Goal: Task Accomplishment & Management: Manage account settings

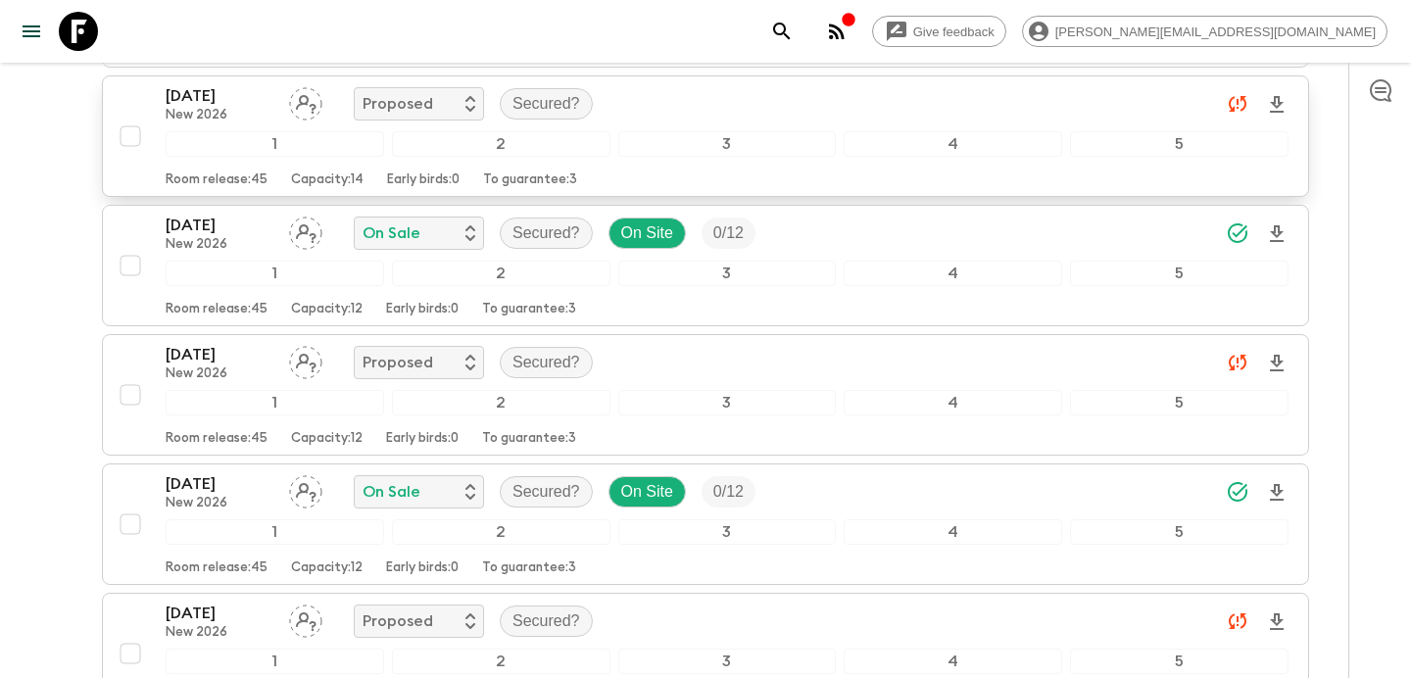
scroll to position [962, 0]
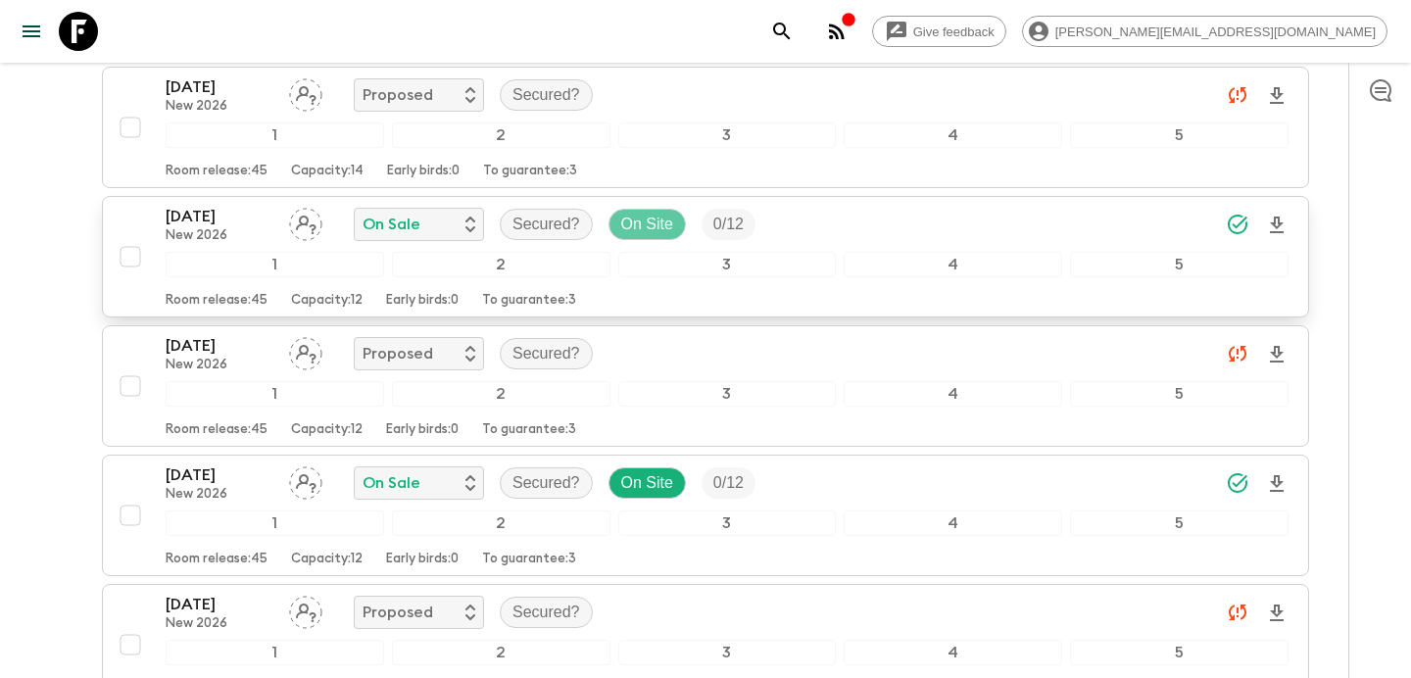
click at [652, 221] on p "On Site" at bounding box center [647, 225] width 52 height 24
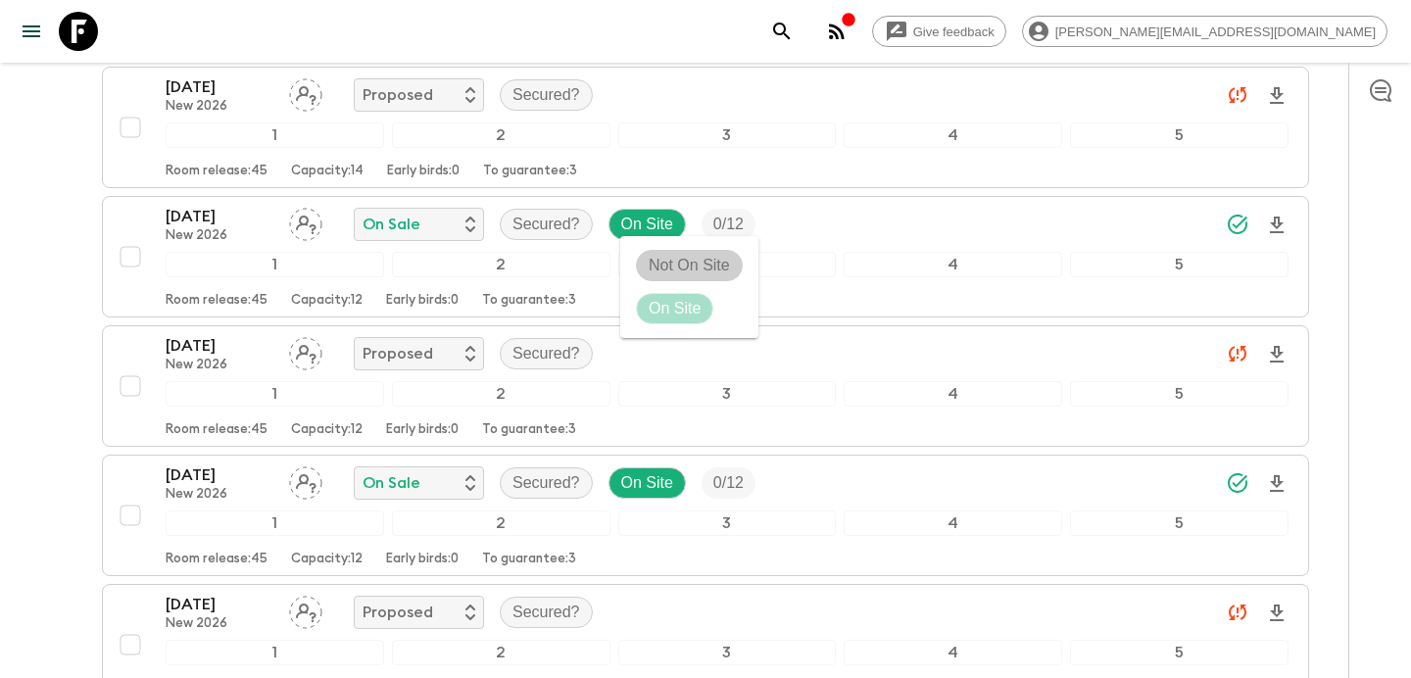
click at [703, 273] on p "Not On Site" at bounding box center [689, 266] width 81 height 24
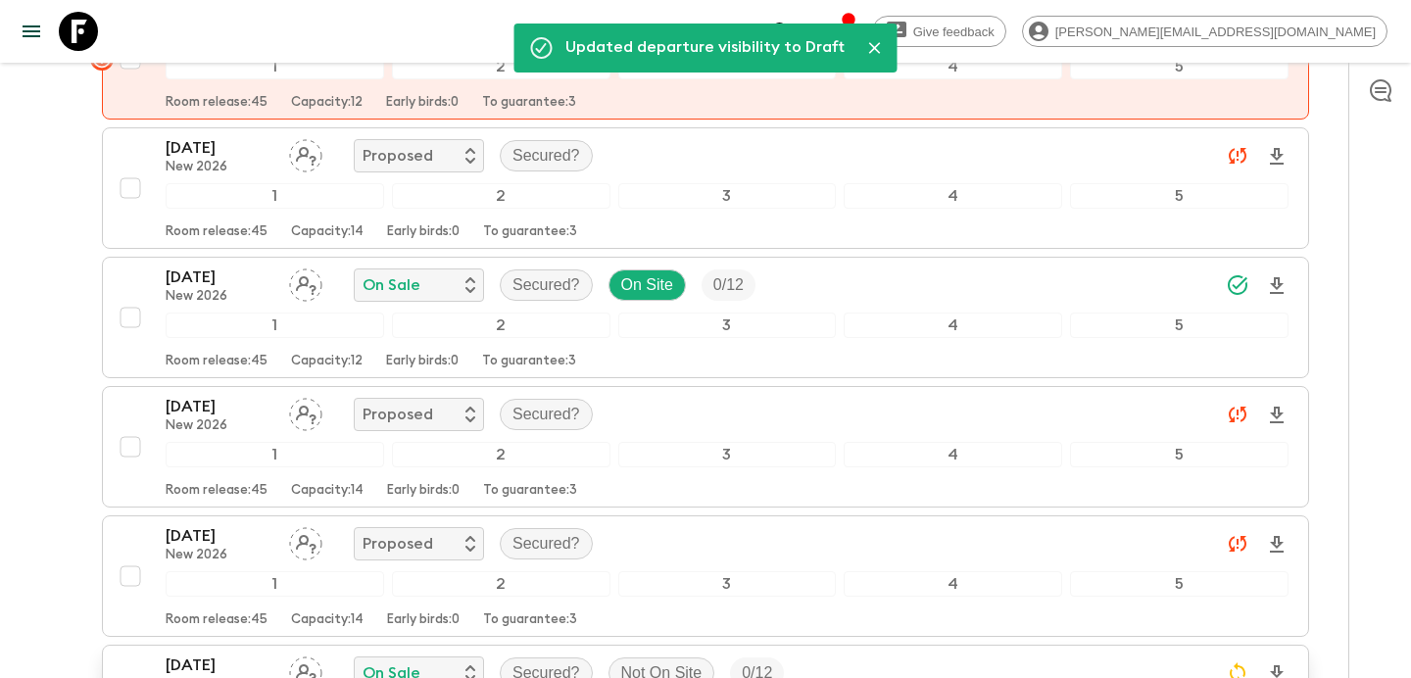
scroll to position [0, 0]
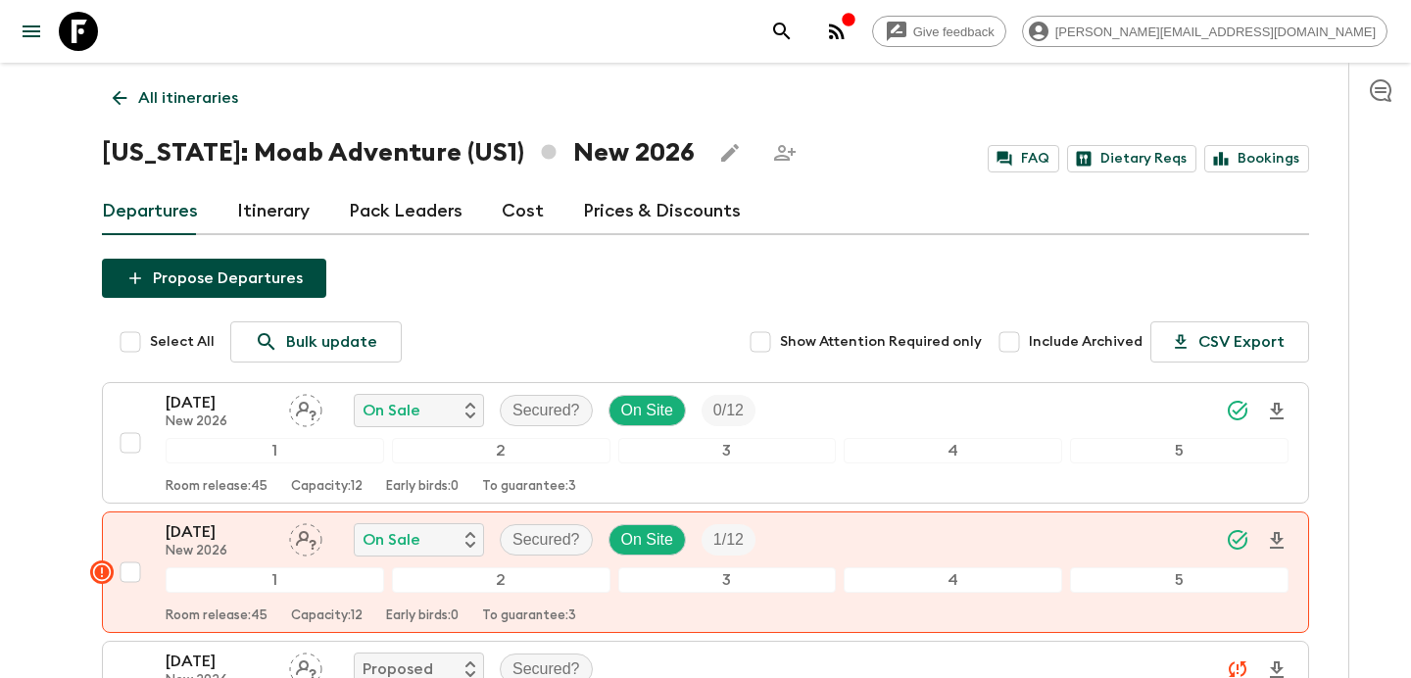
click at [186, 93] on p "All itineraries" at bounding box center [188, 98] width 100 height 24
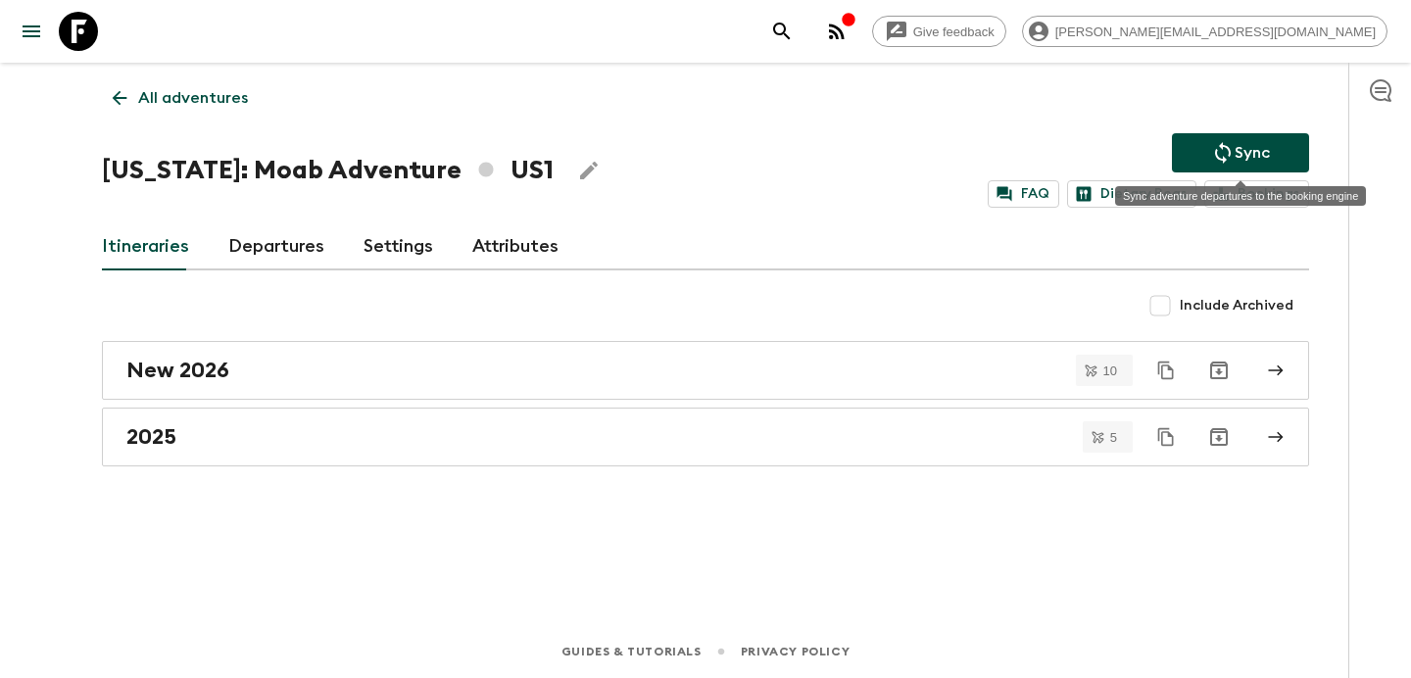
click at [1220, 151] on icon "Sync adventure departures to the booking engine" at bounding box center [1223, 153] width 24 height 24
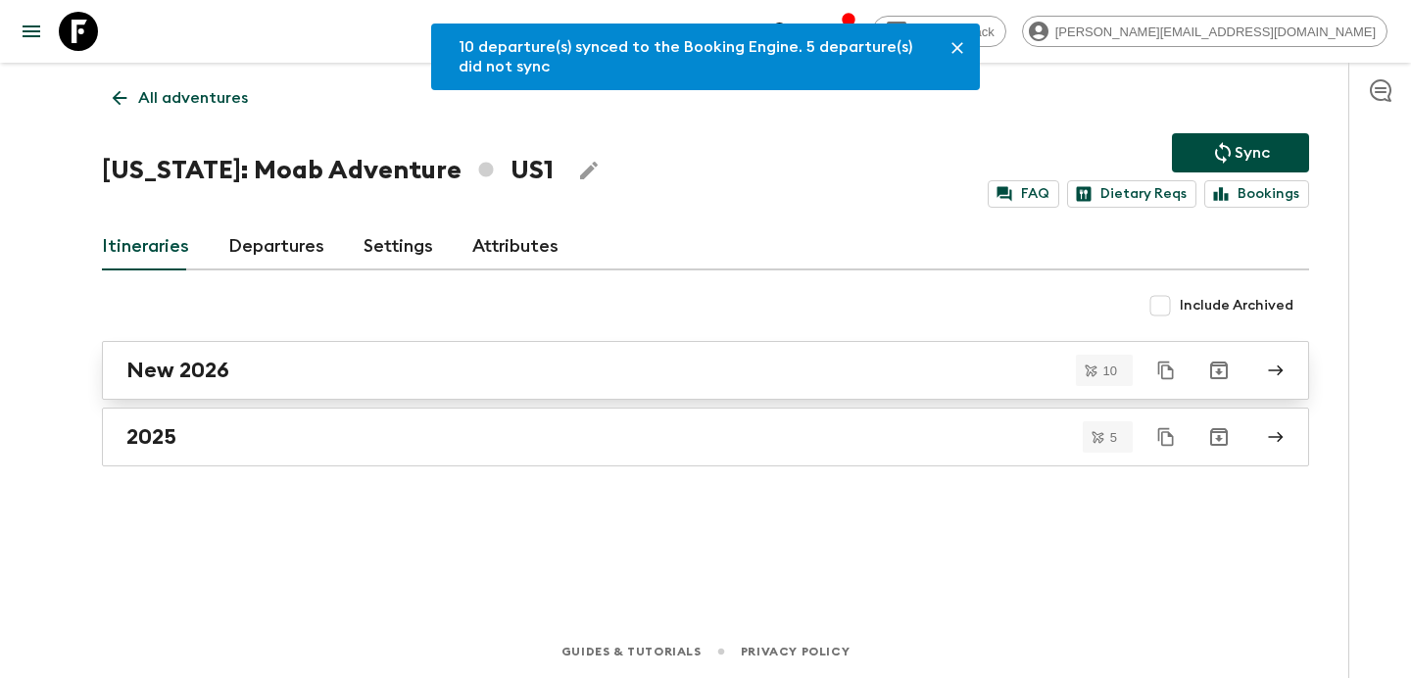
click at [596, 367] on div "New 2026" at bounding box center [686, 370] width 1121 height 25
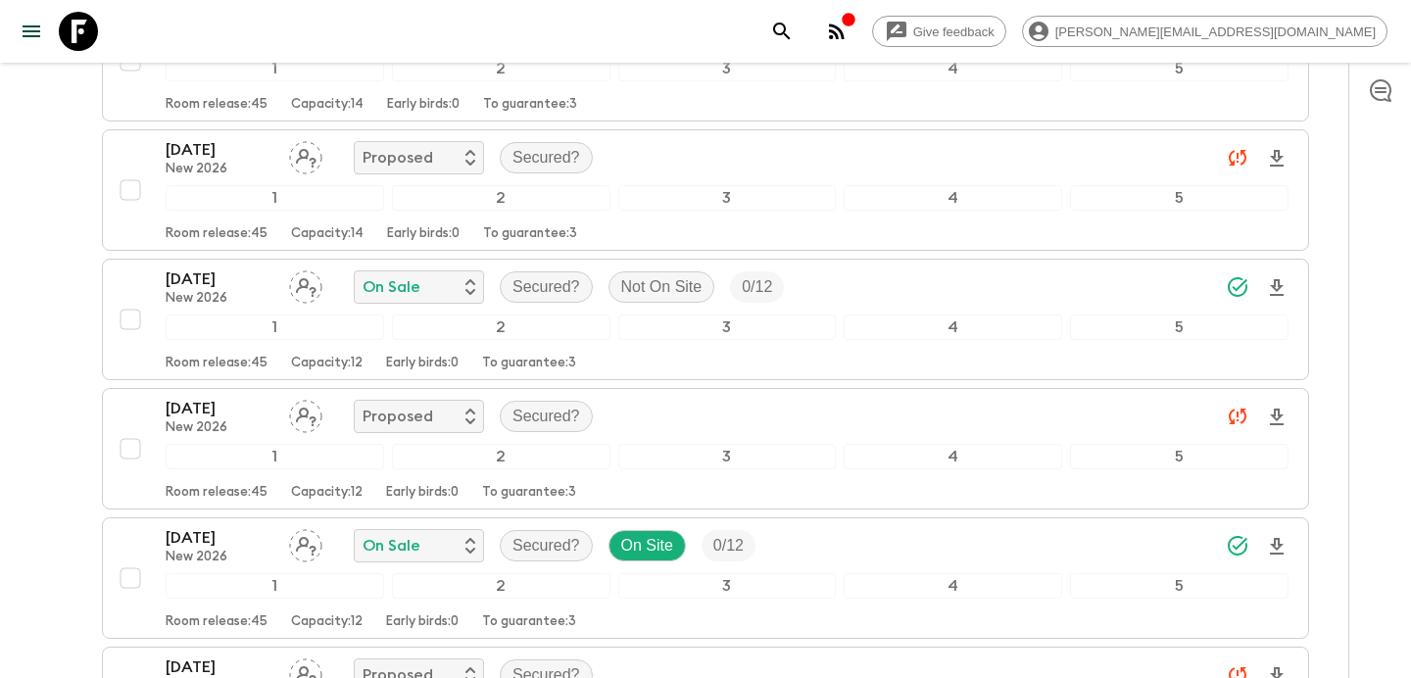
scroll to position [897, 0]
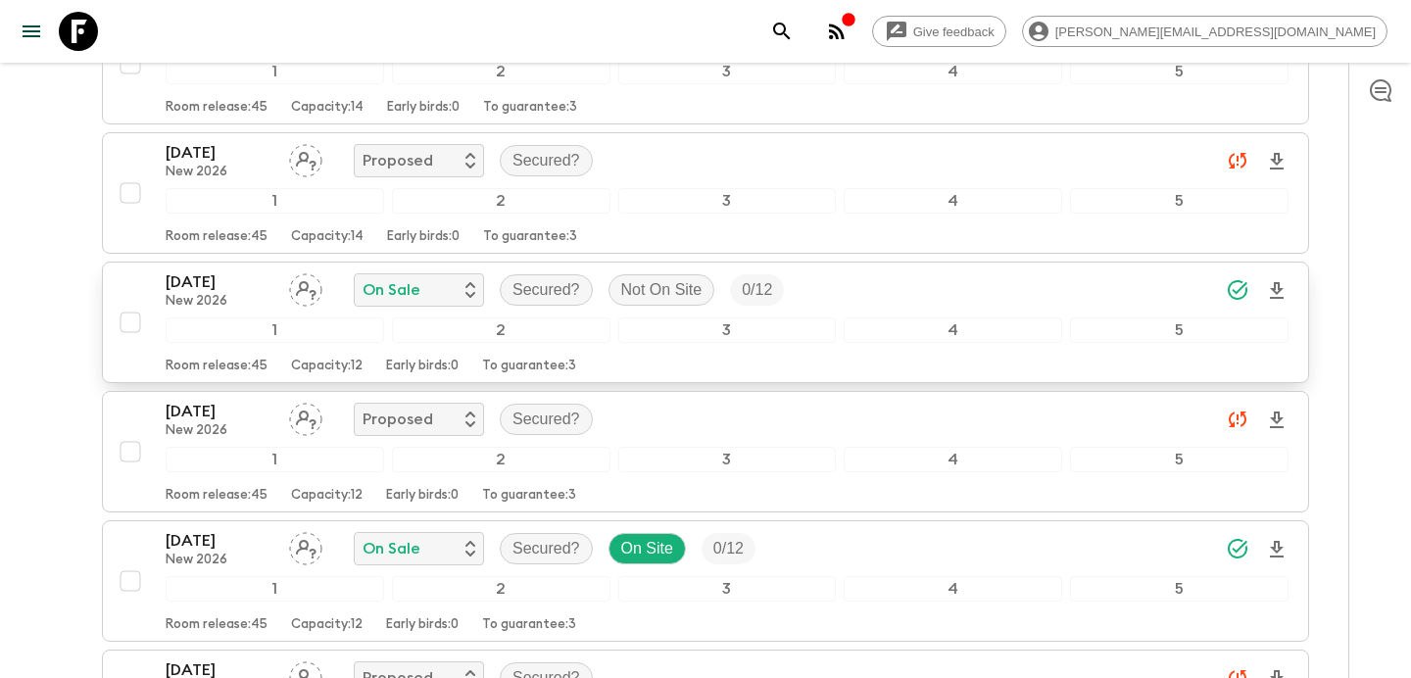
click at [131, 319] on input "checkbox" at bounding box center [130, 322] width 39 height 39
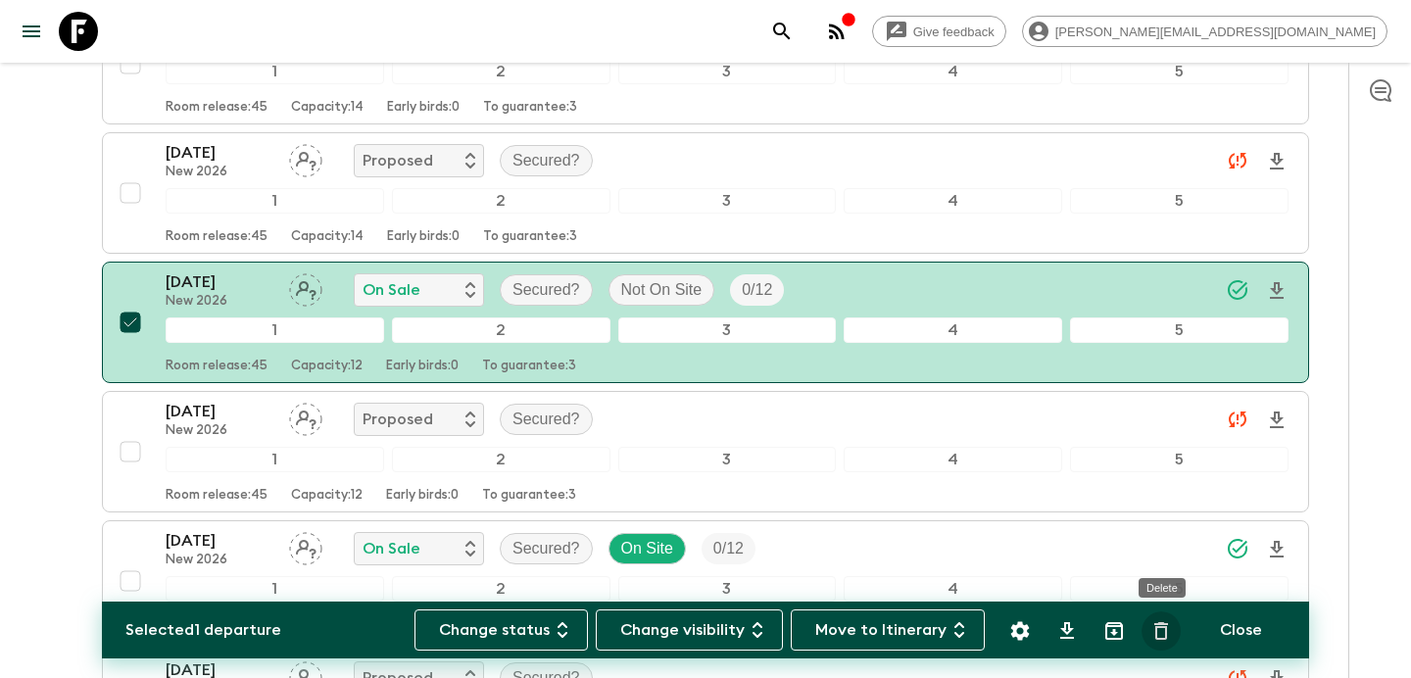
click at [1161, 635] on icon "Delete" at bounding box center [1162, 631] width 24 height 24
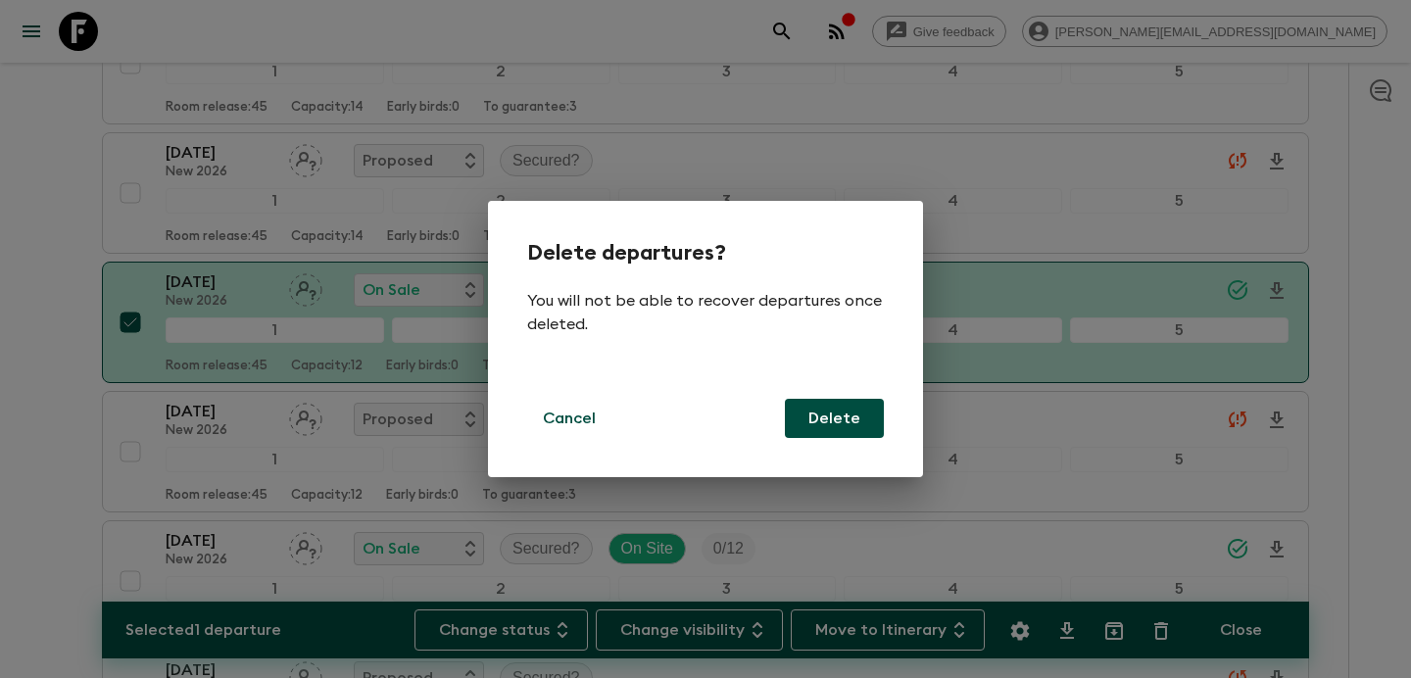
click at [847, 421] on button "Delete" at bounding box center [834, 418] width 99 height 39
checkbox input "false"
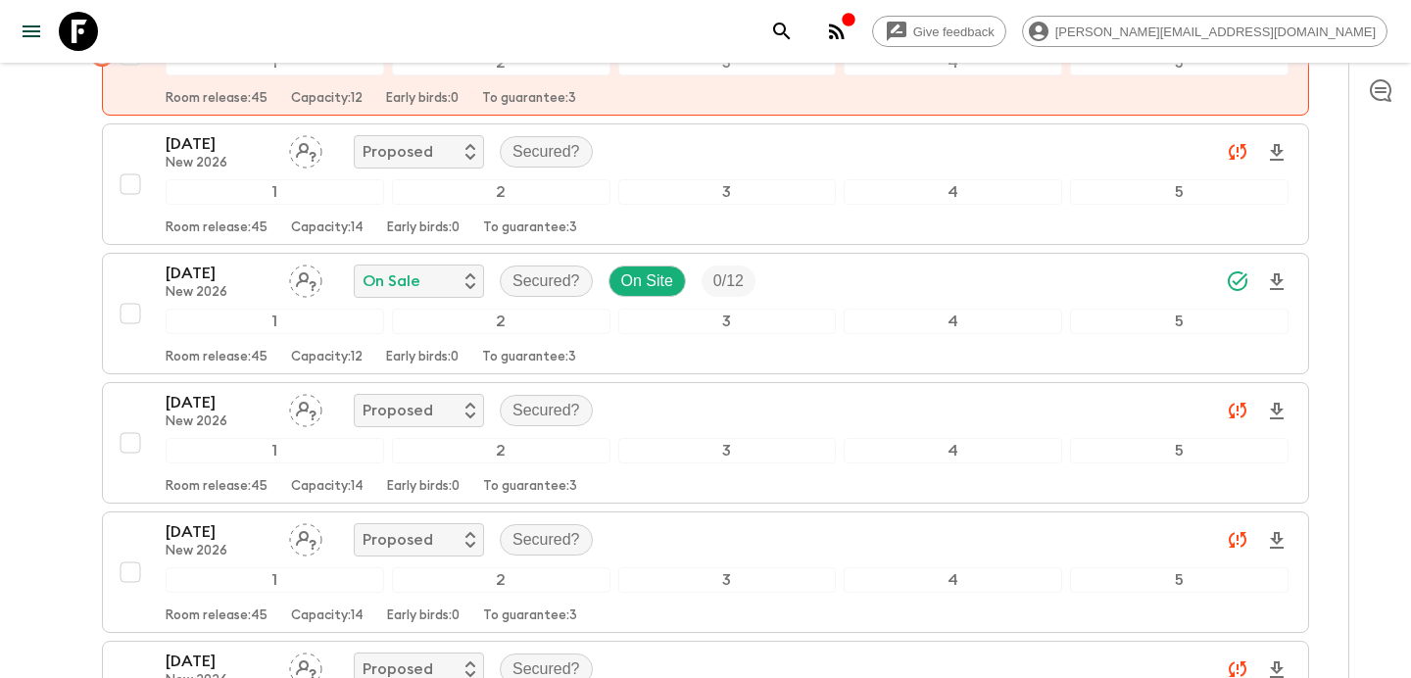
scroll to position [0, 0]
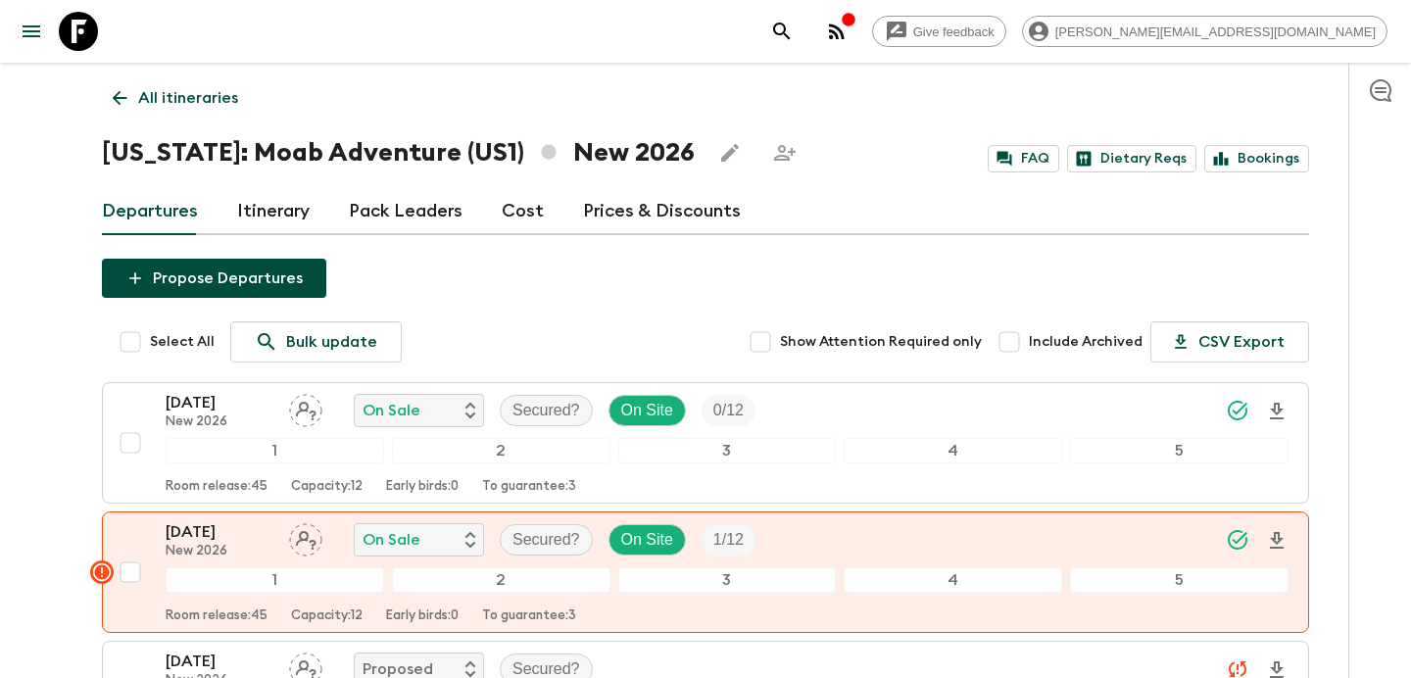
click at [218, 101] on p "All itineraries" at bounding box center [188, 98] width 100 height 24
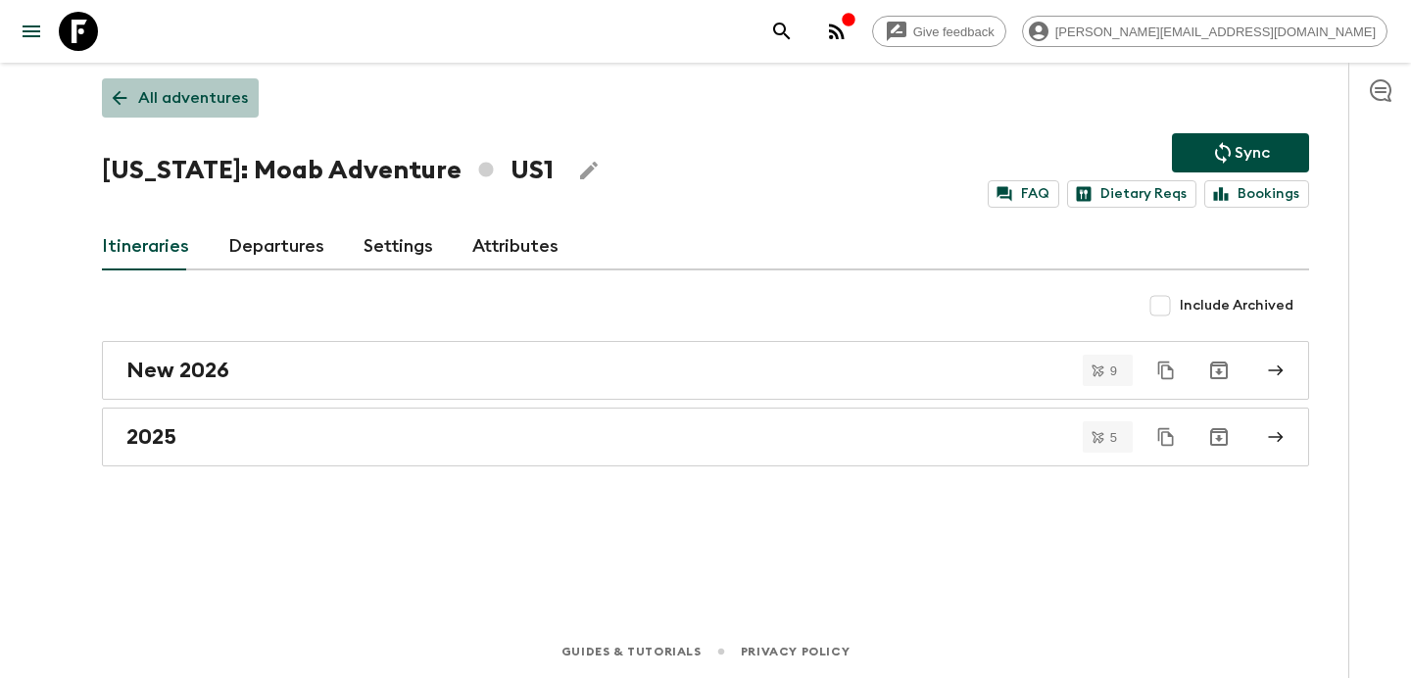
click at [218, 101] on p "All adventures" at bounding box center [193, 98] width 110 height 24
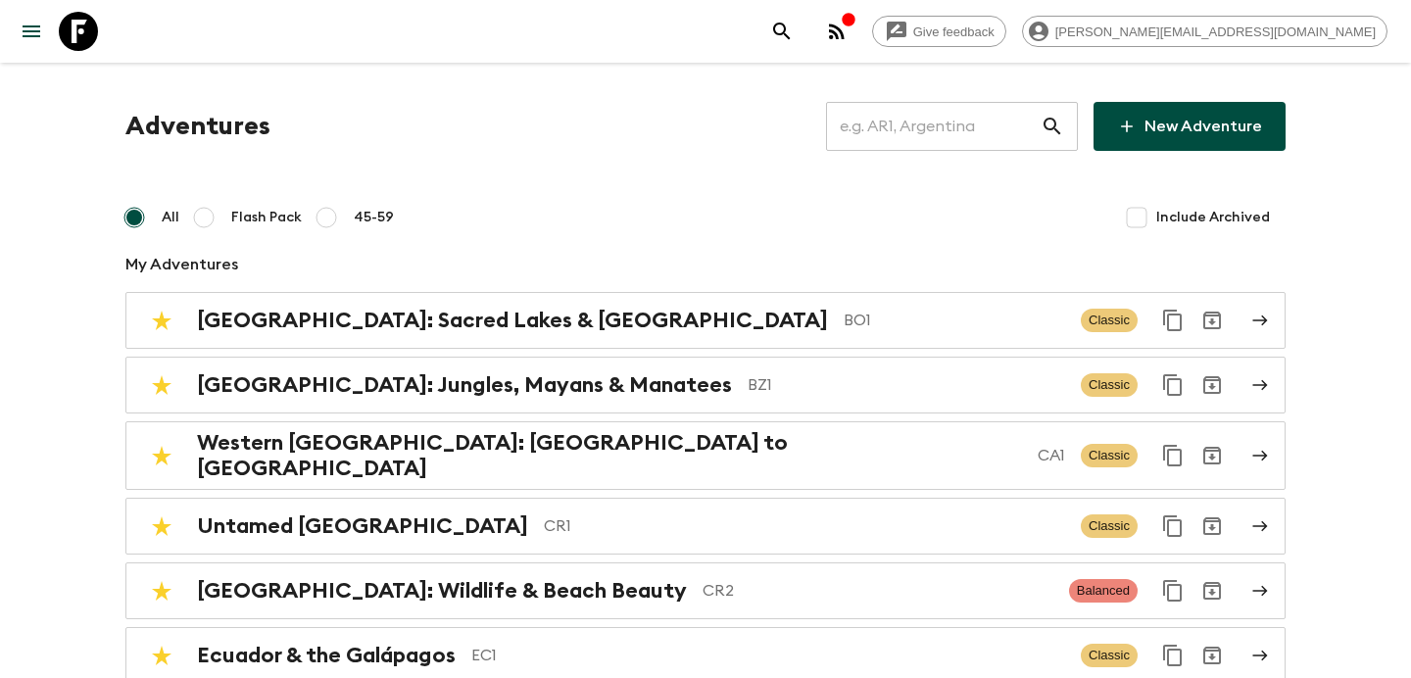
click at [997, 123] on input "text" at bounding box center [933, 126] width 215 height 55
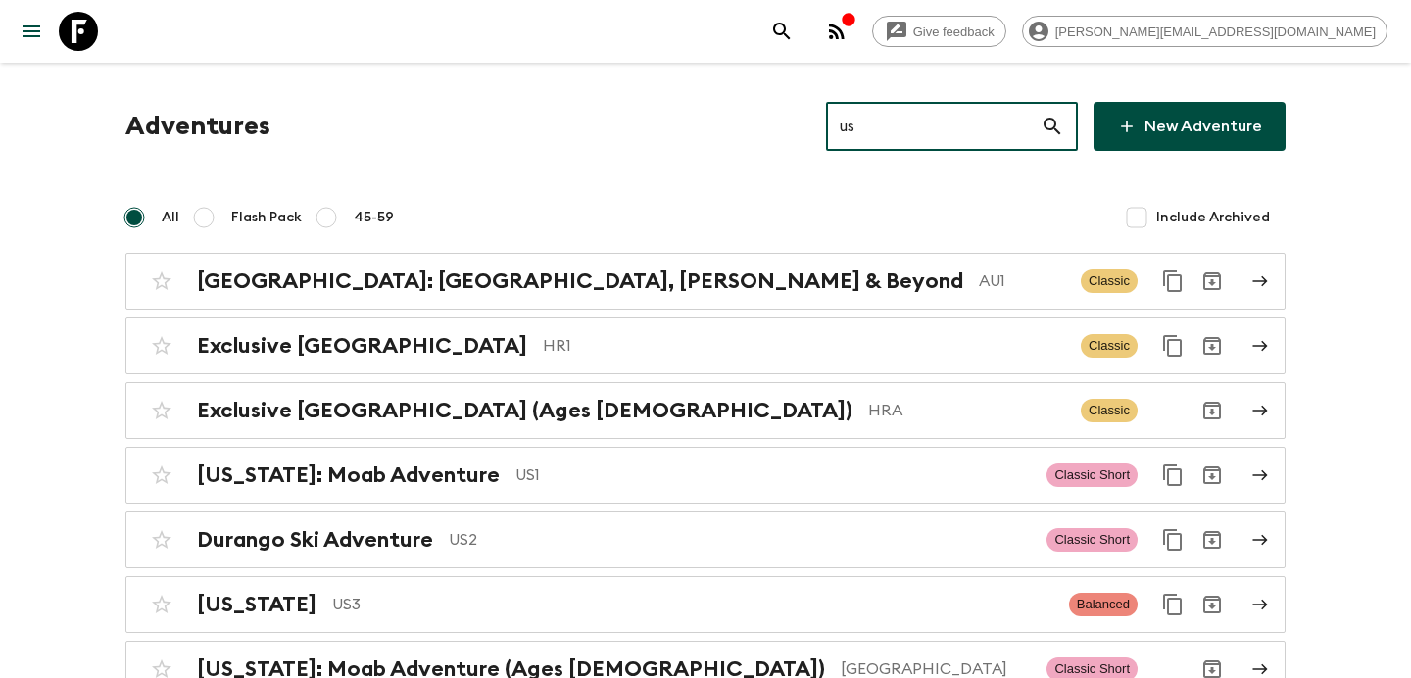
type input "usa"
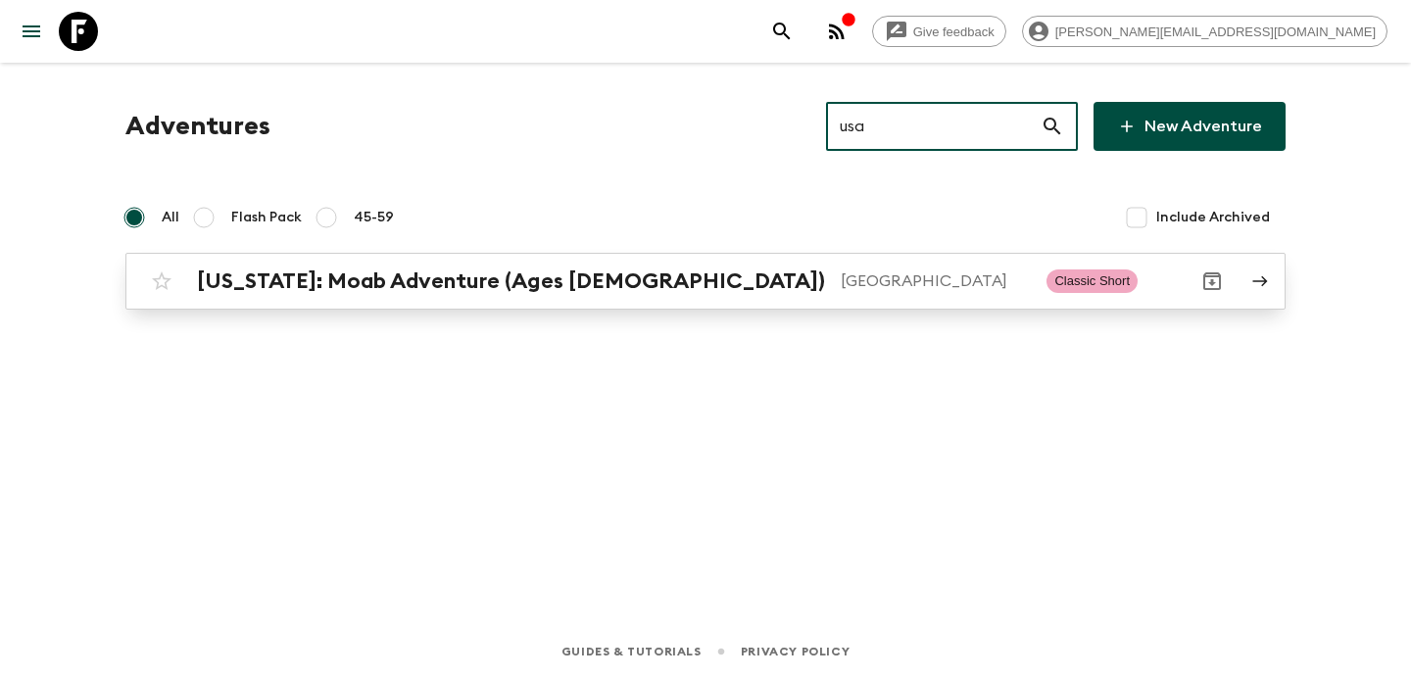
click at [737, 266] on div "[US_STATE]: Moab Adventure (Ages [DEMOGRAPHIC_DATA]) [GEOGRAPHIC_DATA] Classic …" at bounding box center [667, 281] width 1051 height 39
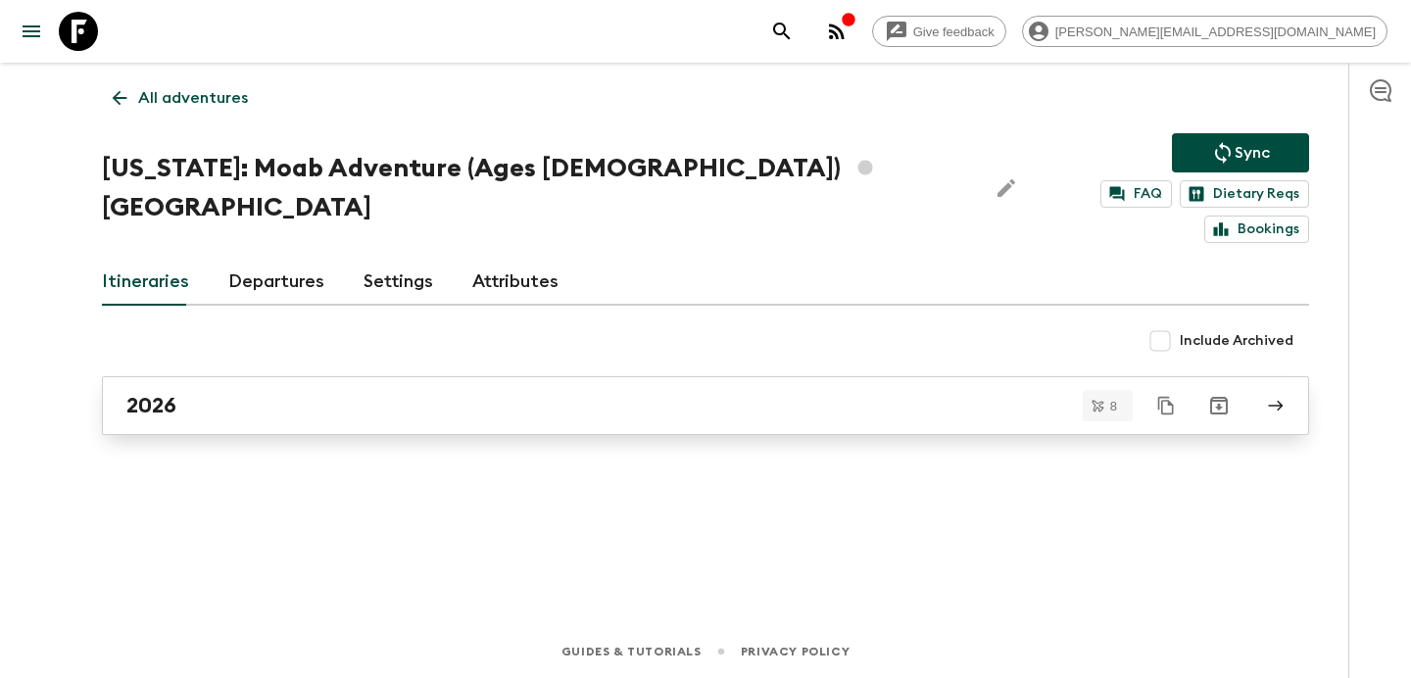
click at [620, 393] on div "2026" at bounding box center [686, 405] width 1121 height 25
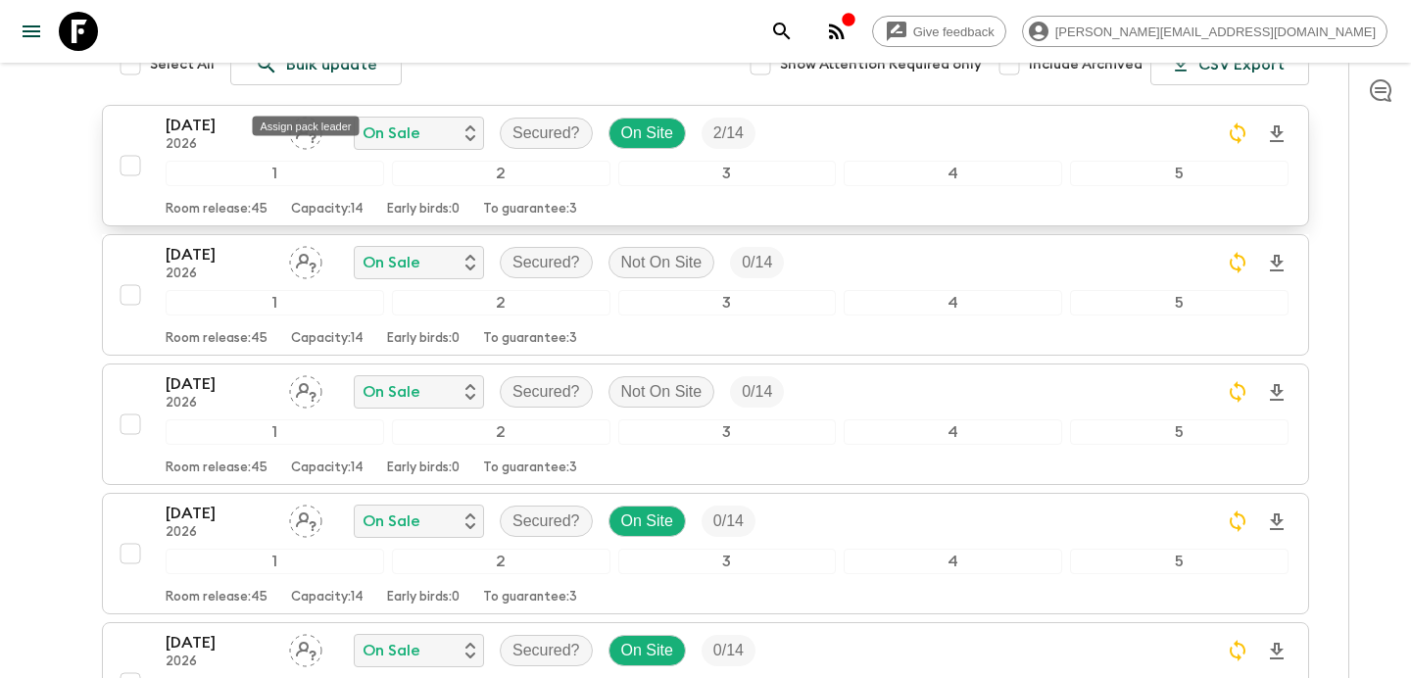
scroll to position [391, 0]
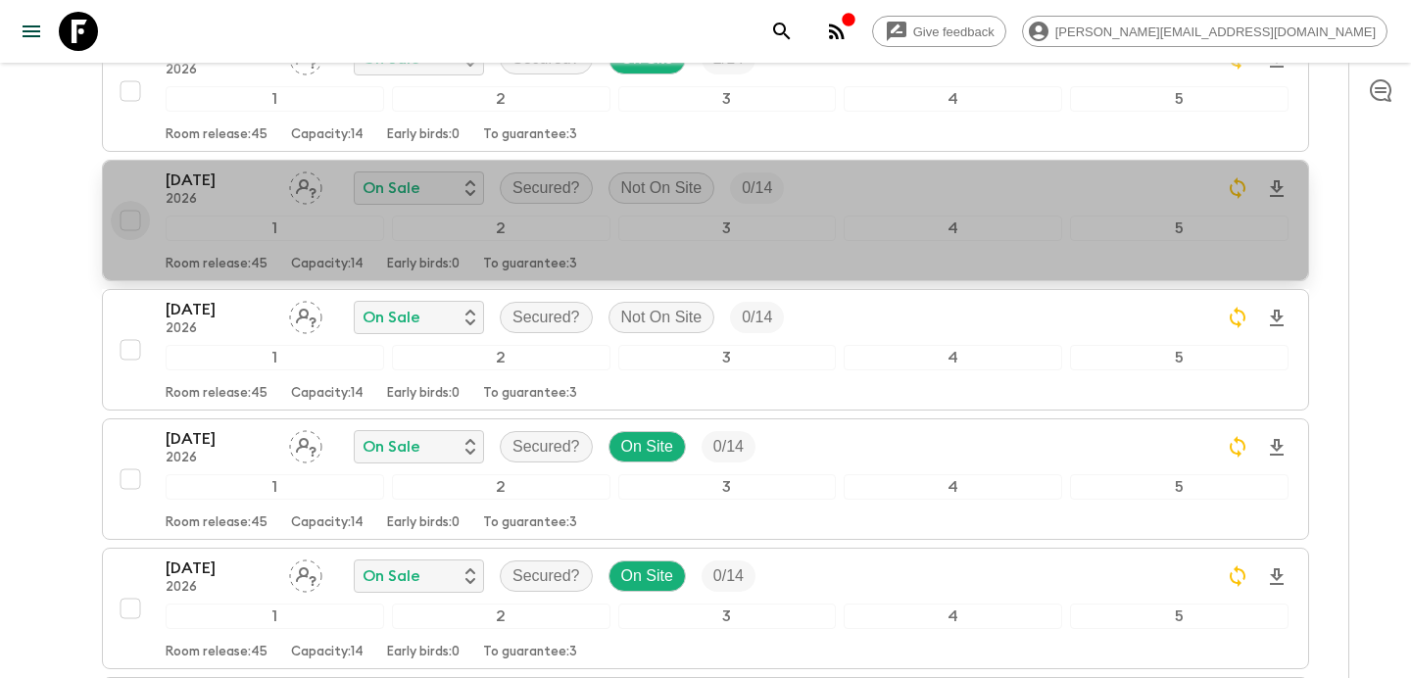
click at [126, 201] on input "checkbox" at bounding box center [130, 220] width 39 height 39
checkbox input "true"
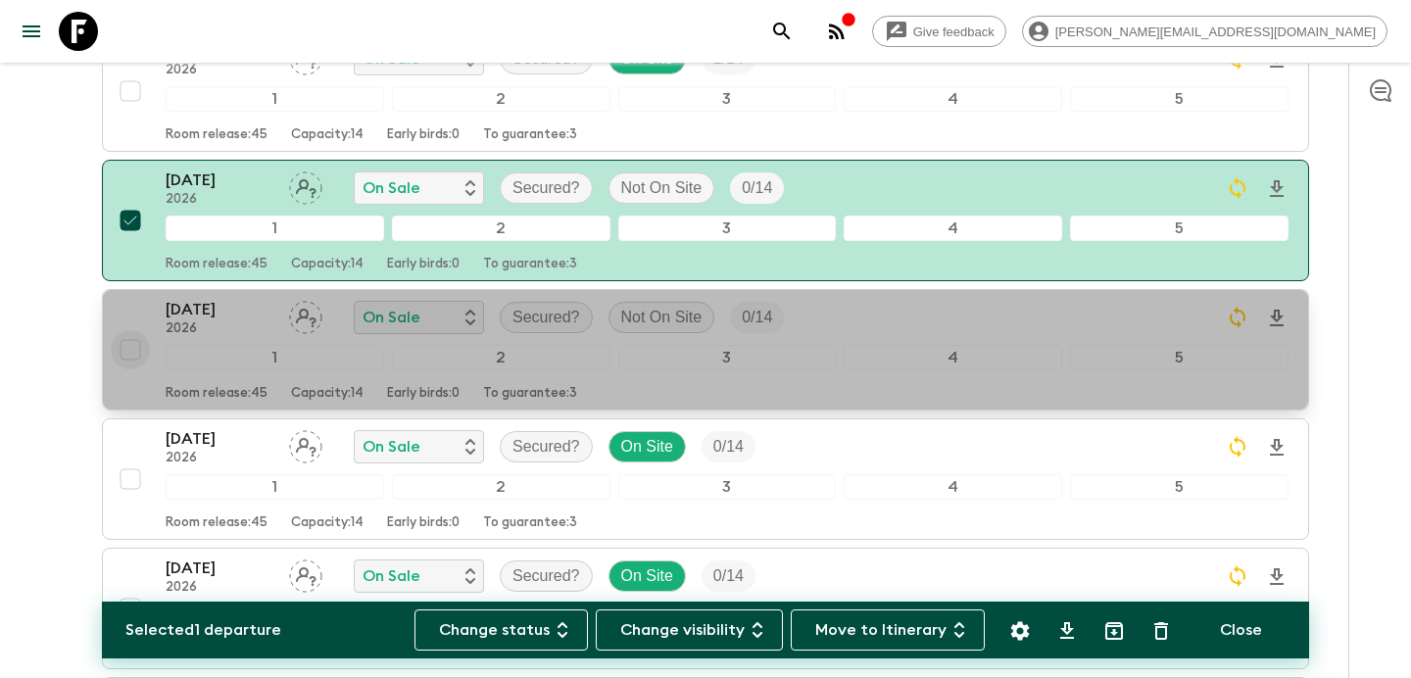
click at [133, 330] on input "checkbox" at bounding box center [130, 349] width 39 height 39
checkbox input "true"
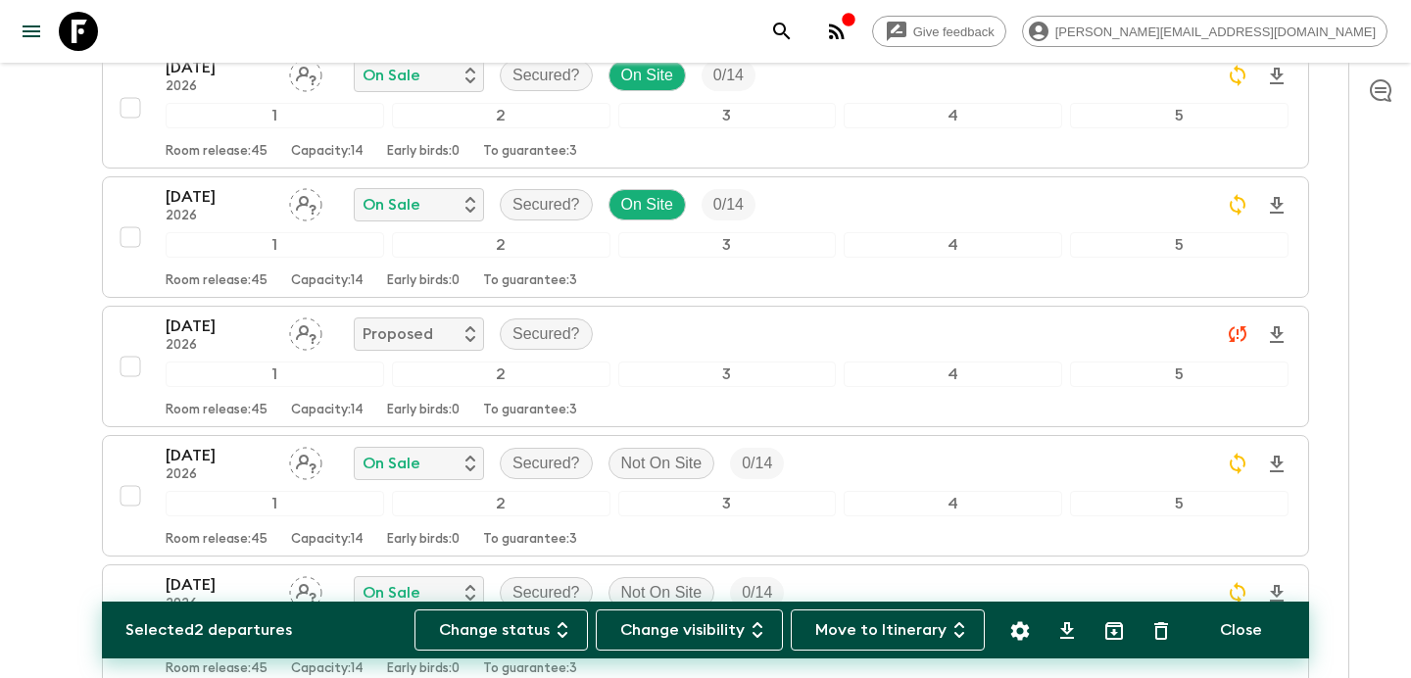
scroll to position [777, 0]
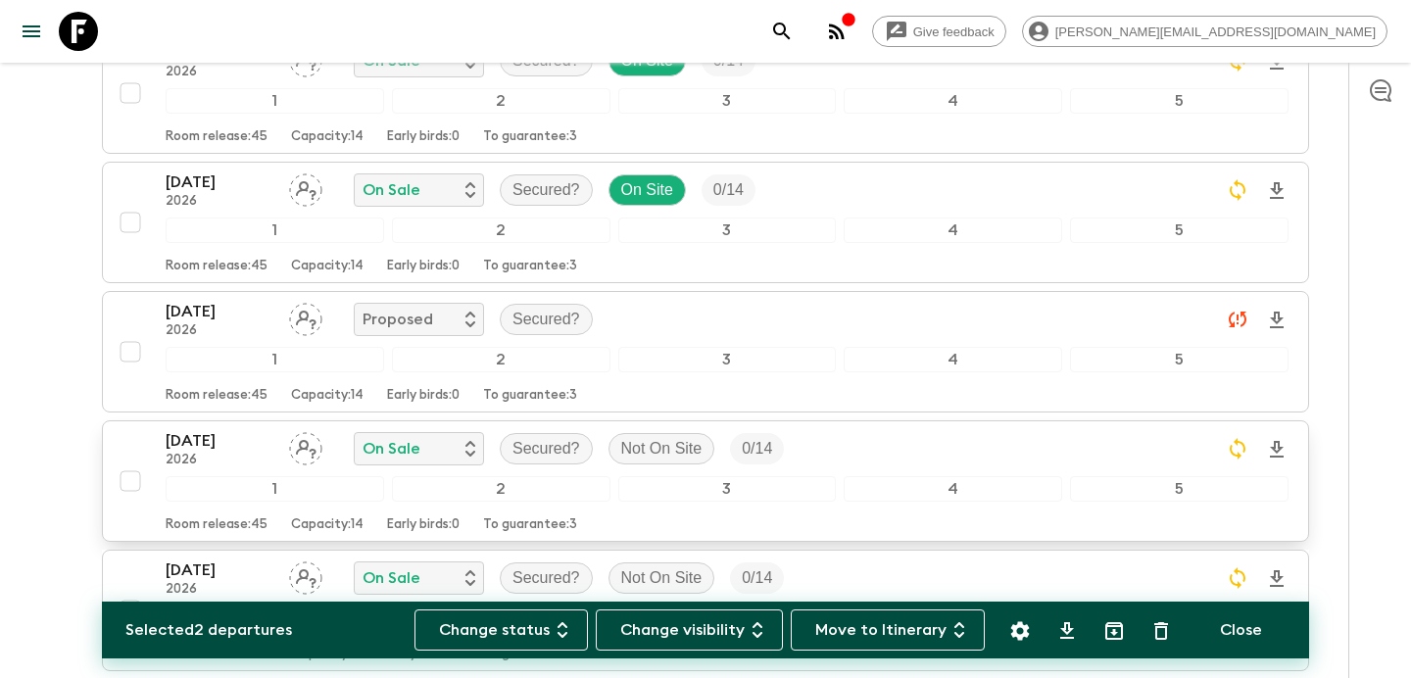
click at [132, 462] on input "checkbox" at bounding box center [130, 481] width 39 height 39
checkbox input "true"
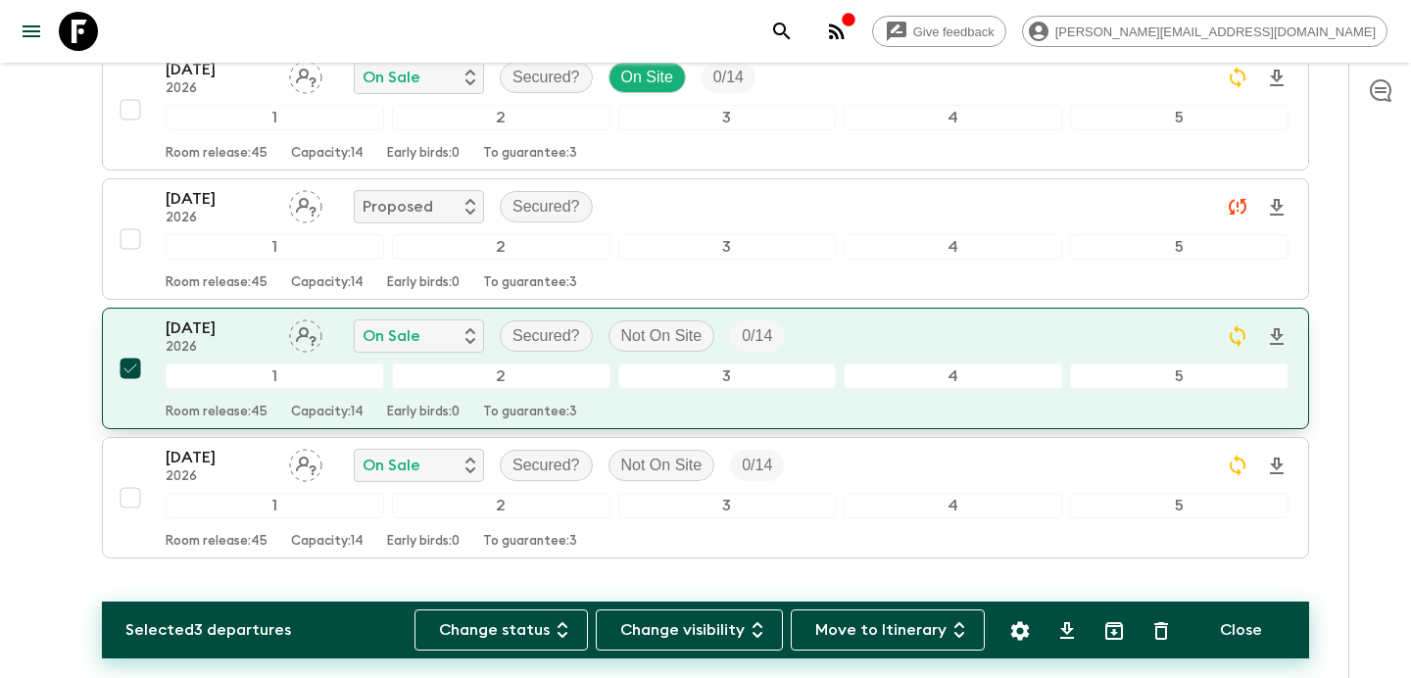
scroll to position [909, 0]
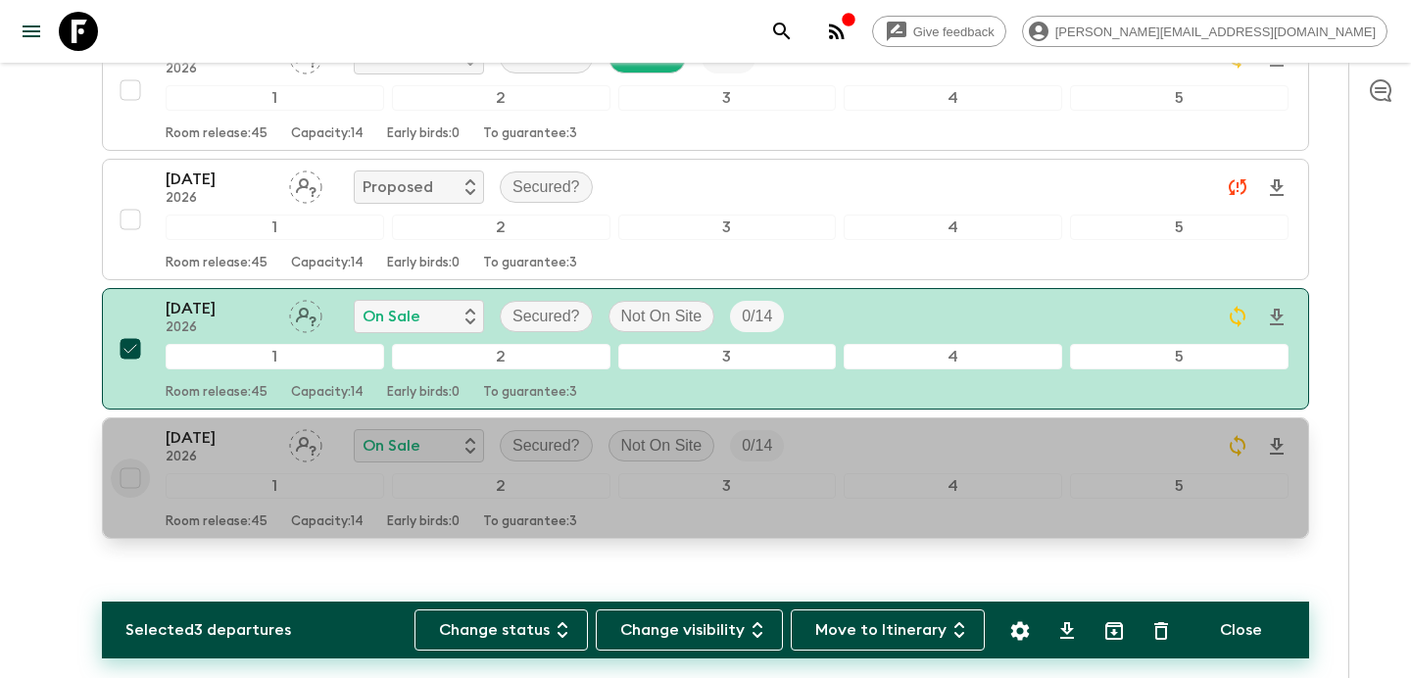
click at [128, 459] on input "checkbox" at bounding box center [130, 478] width 39 height 39
checkbox input "true"
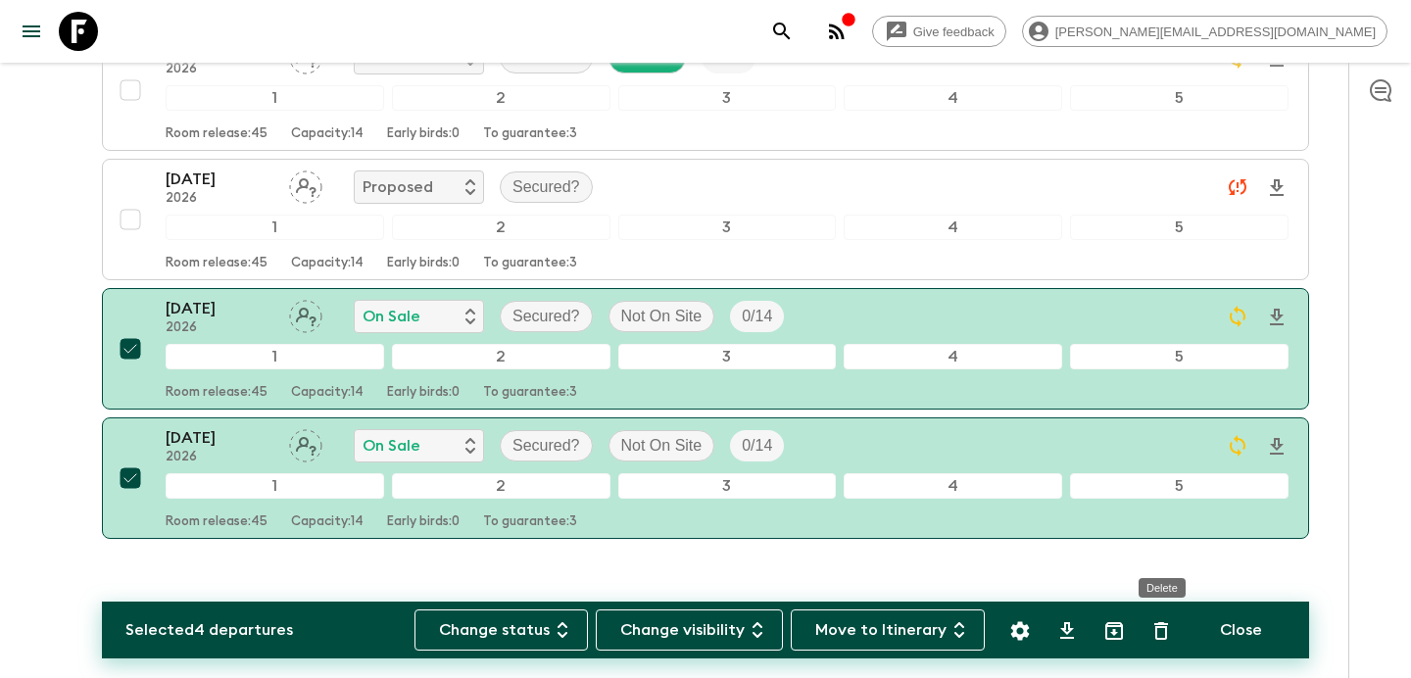
click at [1165, 621] on icon "Delete" at bounding box center [1162, 631] width 24 height 24
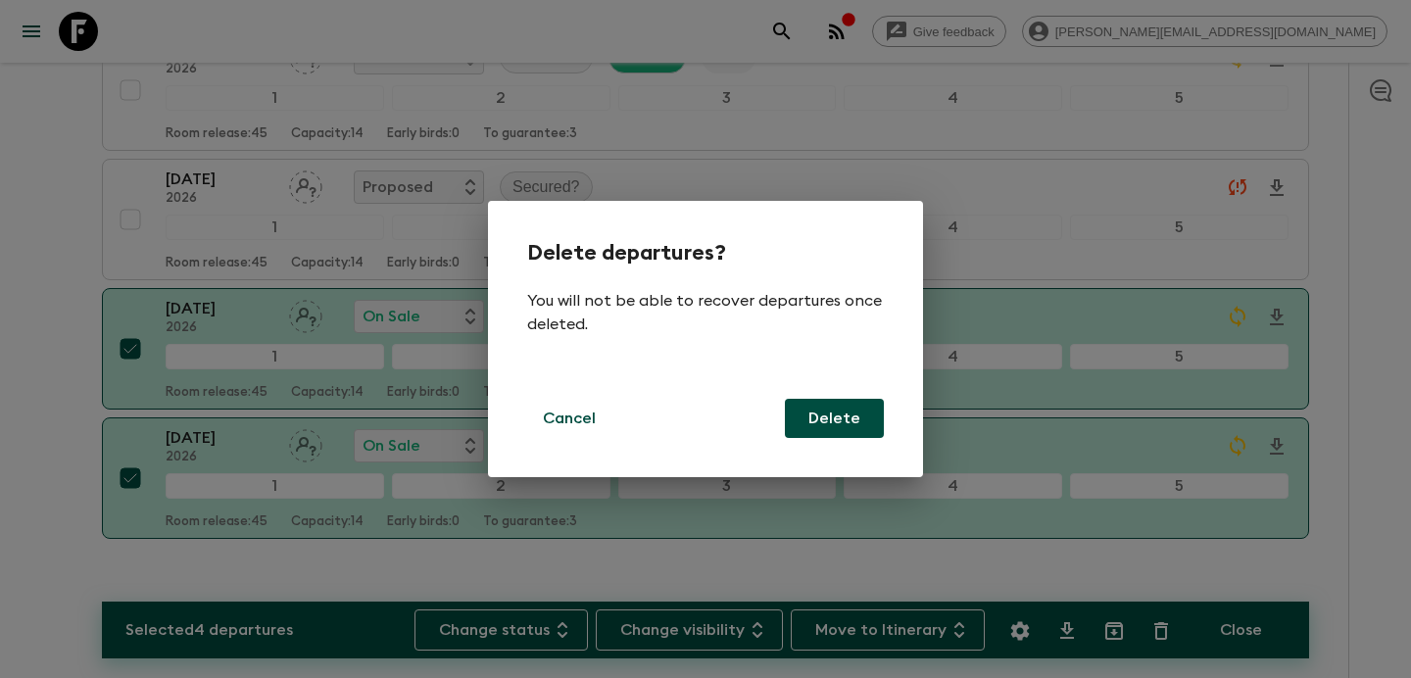
click at [833, 422] on button "Delete" at bounding box center [834, 418] width 99 height 39
checkbox input "false"
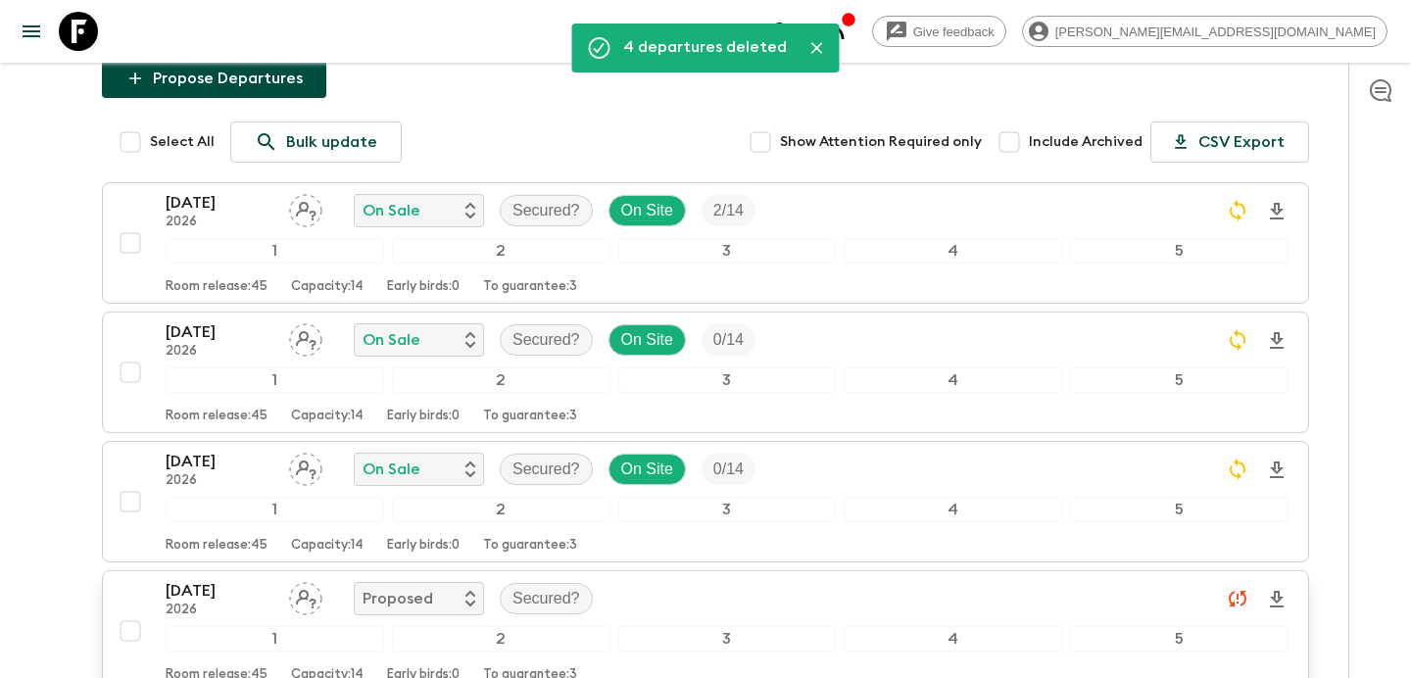
scroll to position [233, 0]
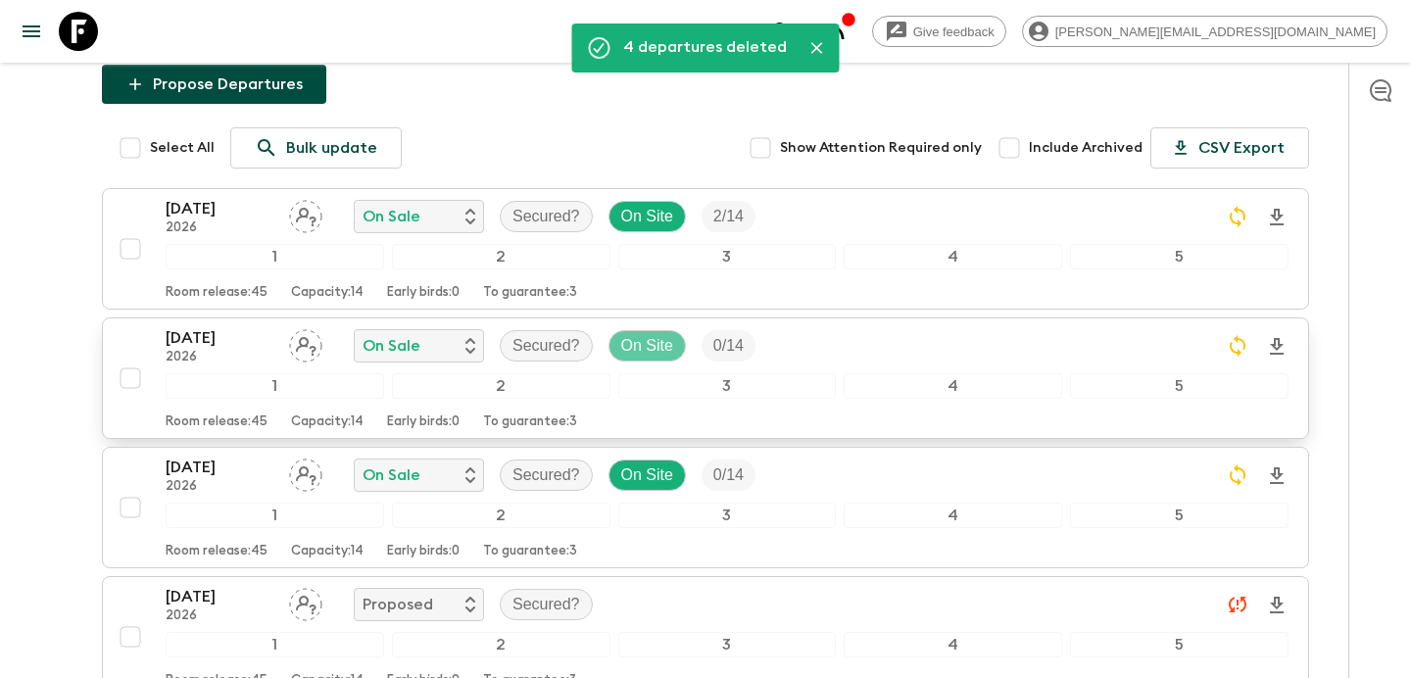
click at [654, 334] on p "On Site" at bounding box center [647, 346] width 52 height 24
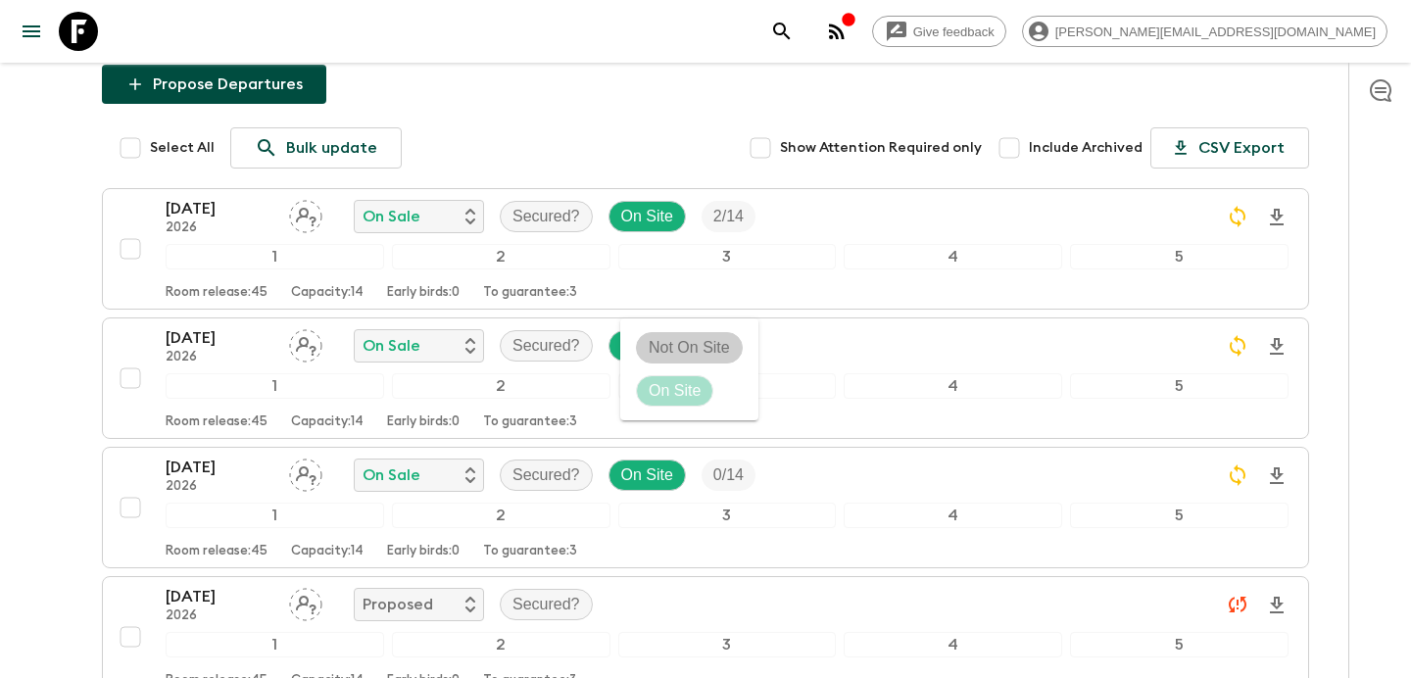
click at [688, 349] on p "Not On Site" at bounding box center [689, 348] width 81 height 24
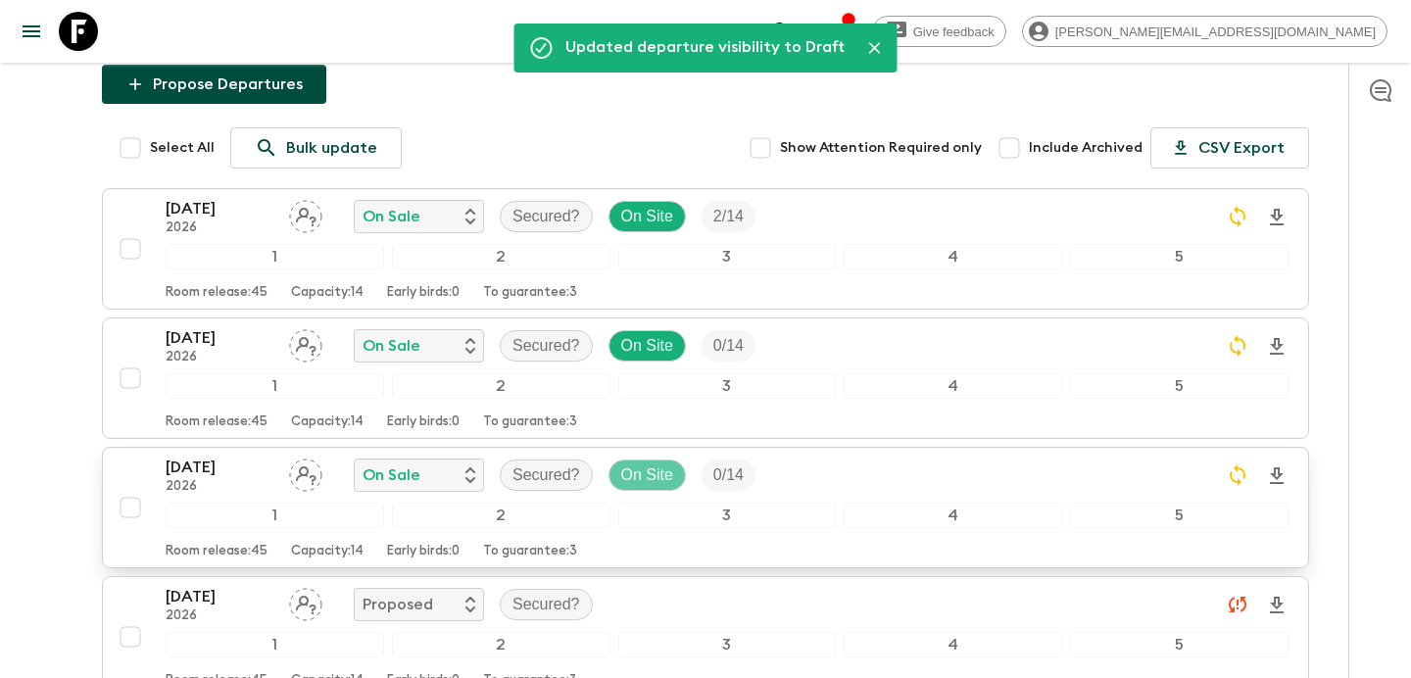
click at [654, 464] on p "On Site" at bounding box center [647, 476] width 52 height 24
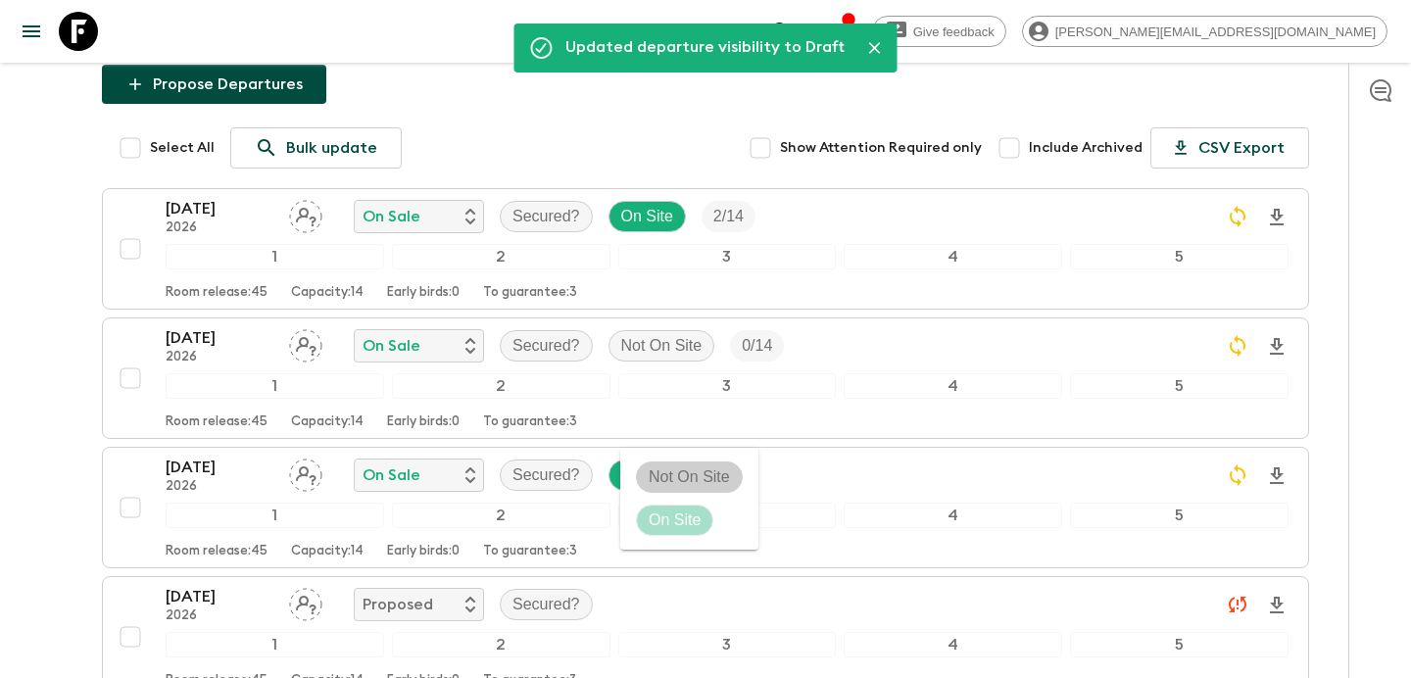
click at [683, 479] on p "Not On Site" at bounding box center [689, 478] width 81 height 24
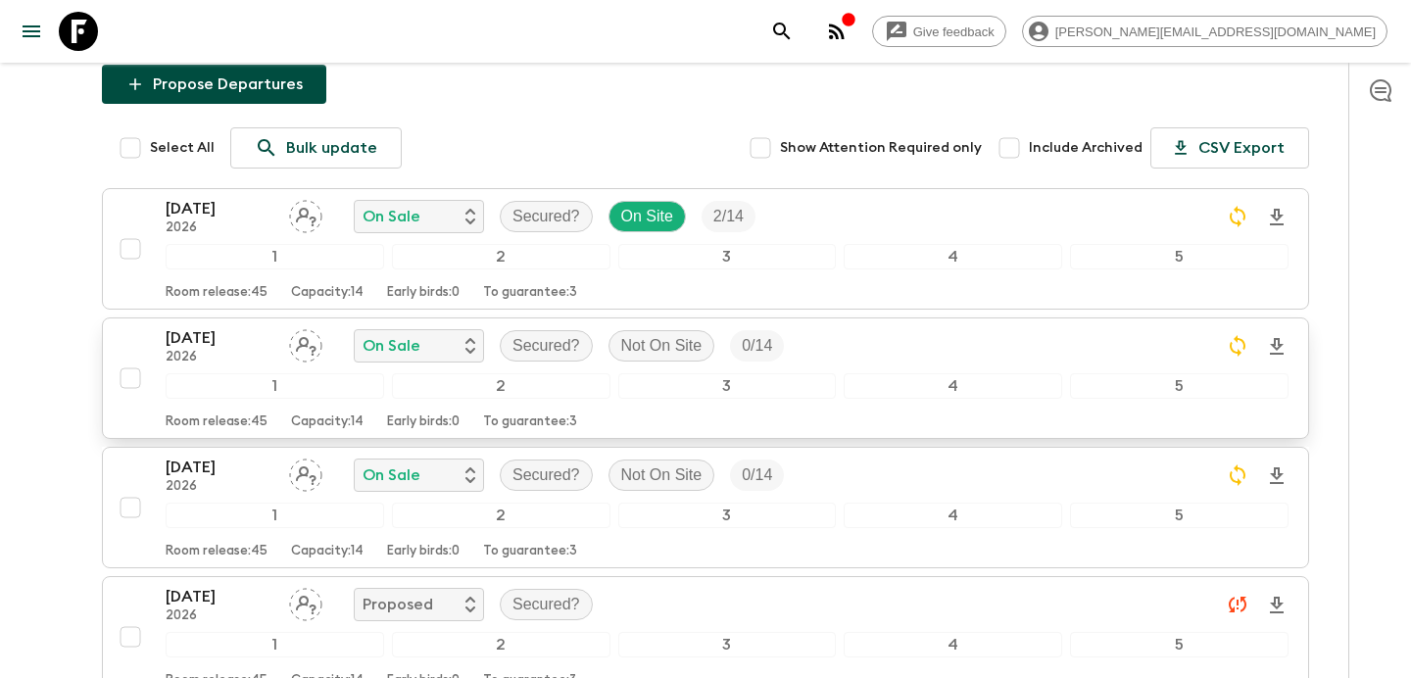
scroll to position [0, 0]
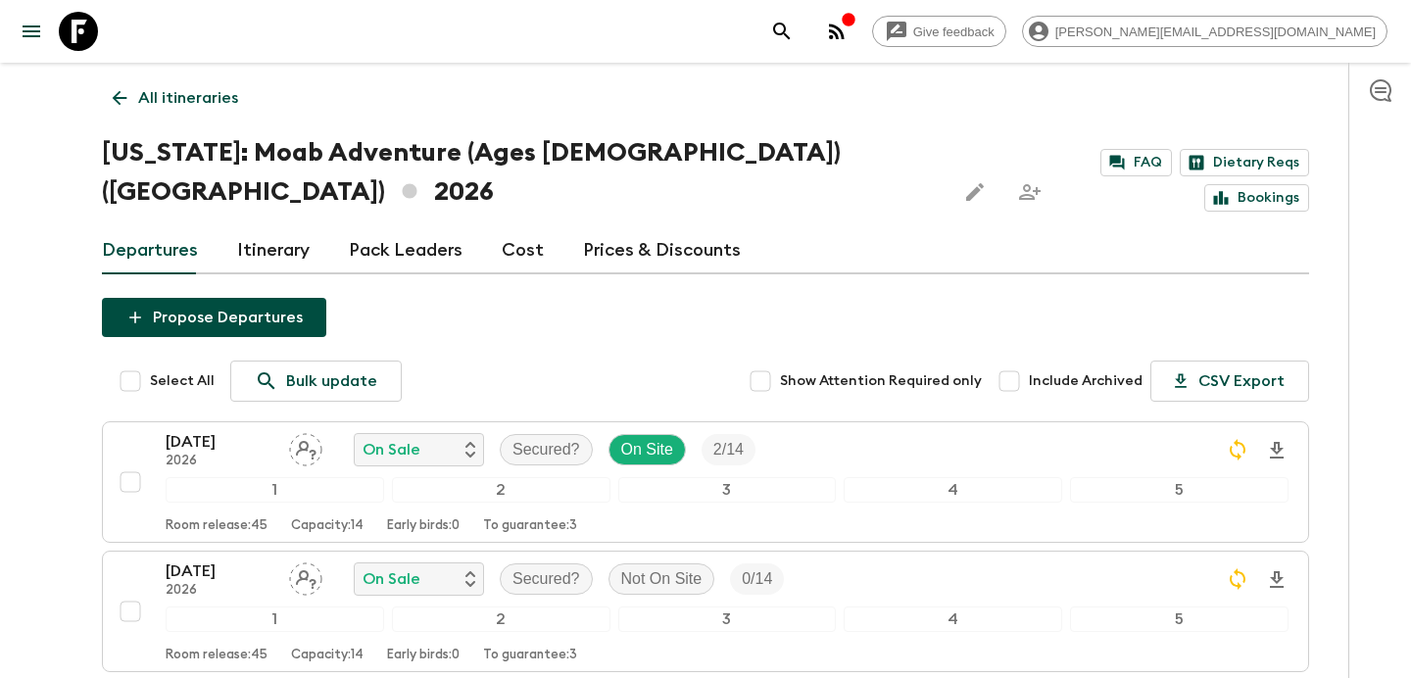
click at [191, 97] on p "All itineraries" at bounding box center [188, 98] width 100 height 24
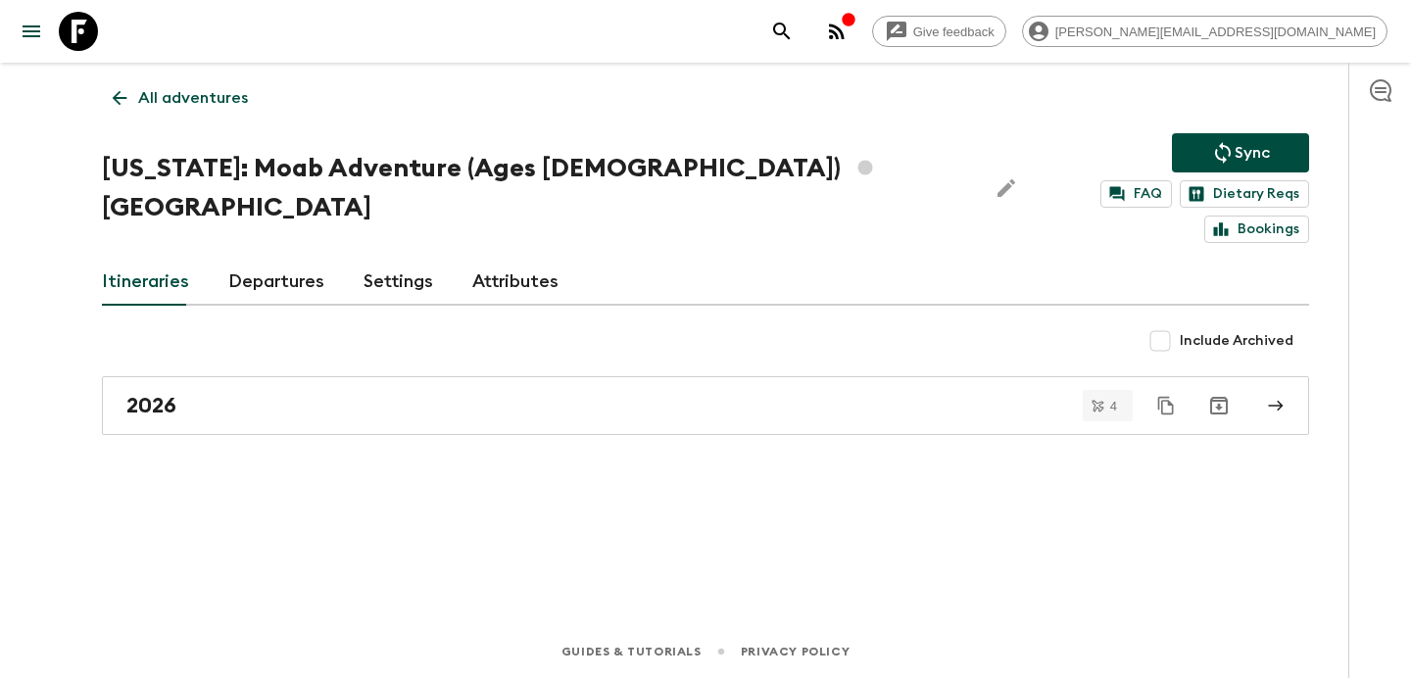
click at [1239, 149] on p "Sync" at bounding box center [1252, 153] width 35 height 24
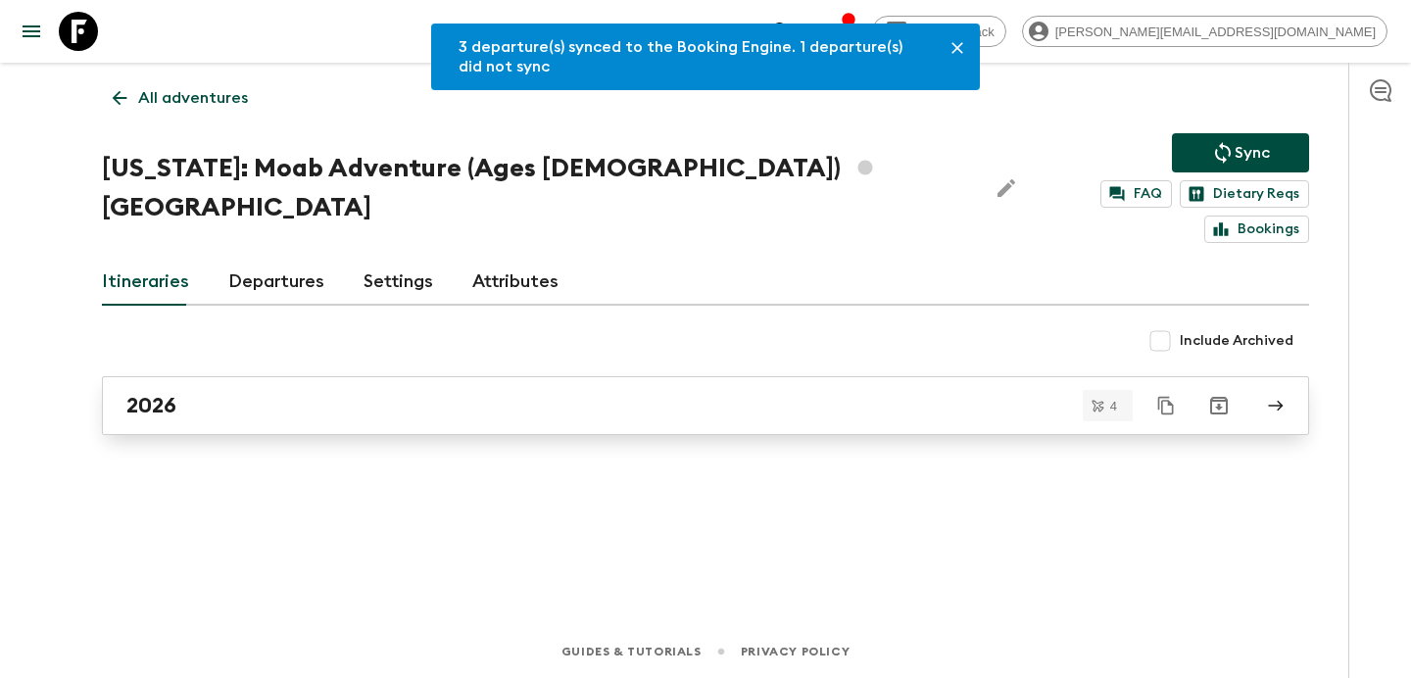
click at [633, 393] on div "2026" at bounding box center [686, 405] width 1121 height 25
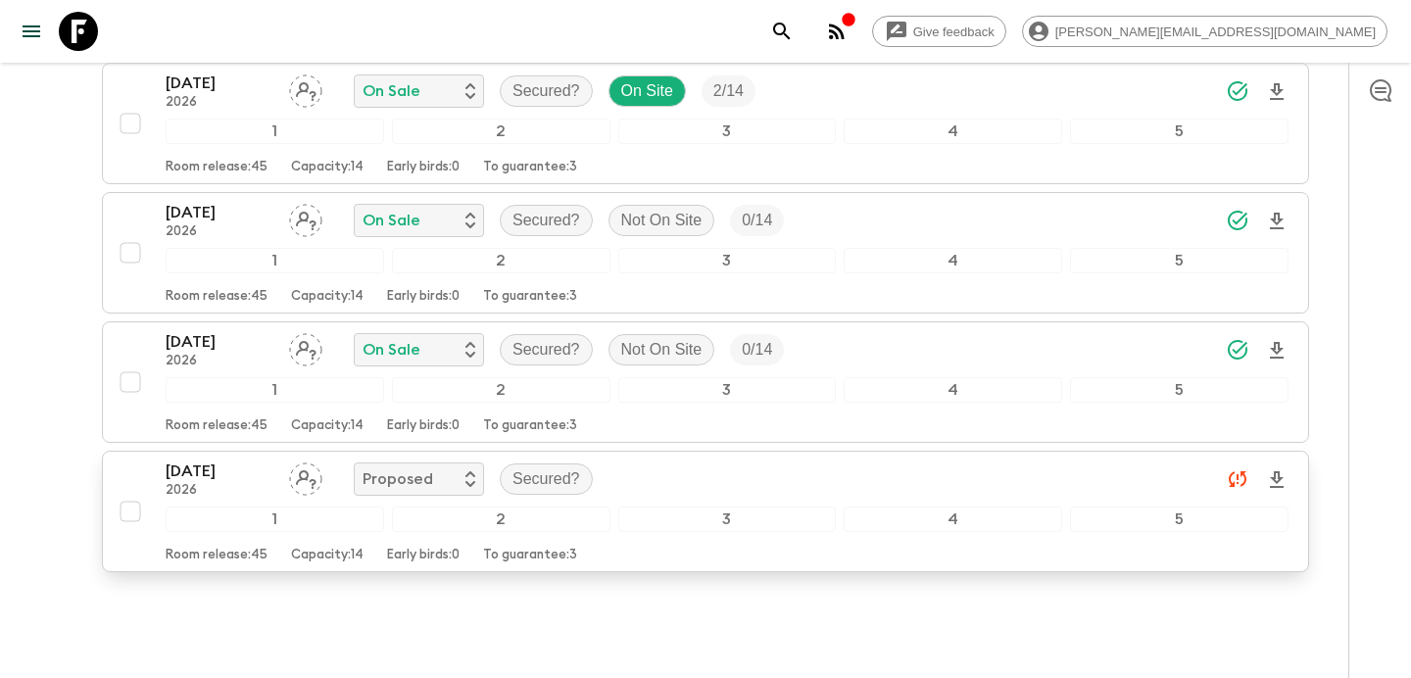
scroll to position [371, 0]
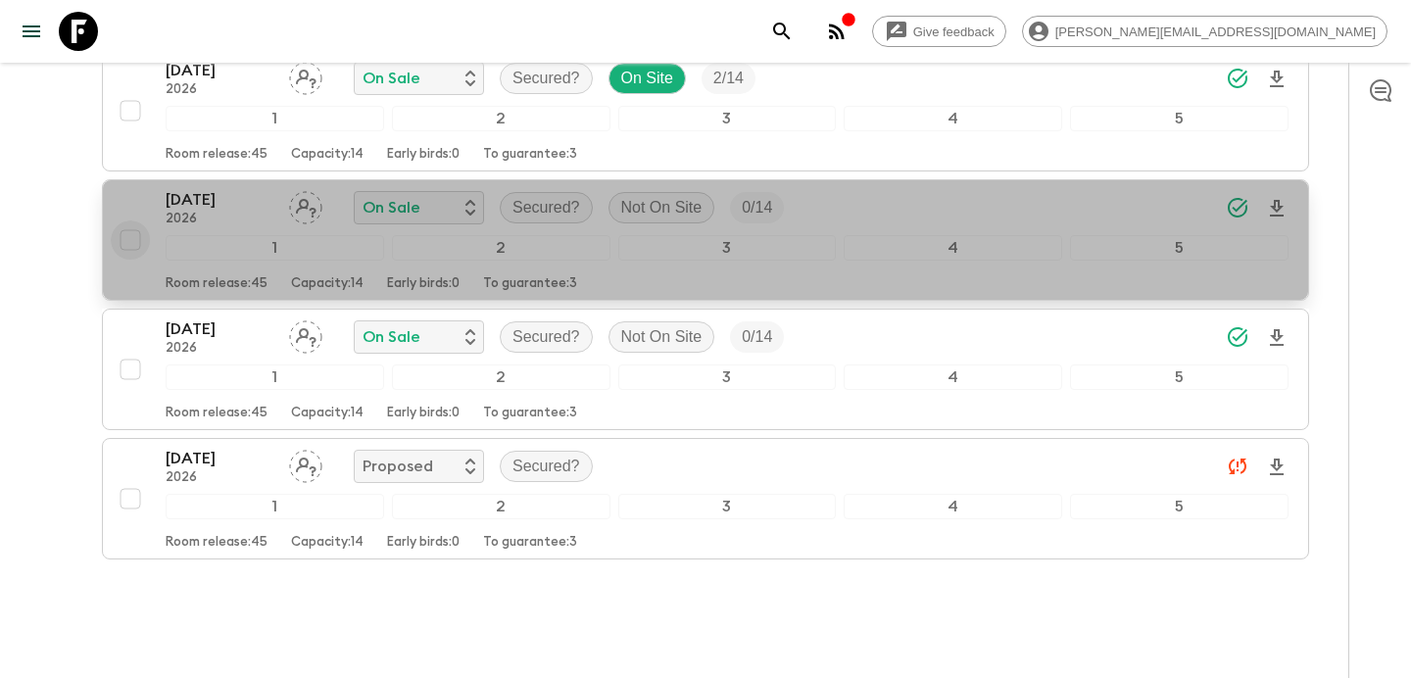
click at [127, 221] on input "checkbox" at bounding box center [130, 240] width 39 height 39
checkbox input "true"
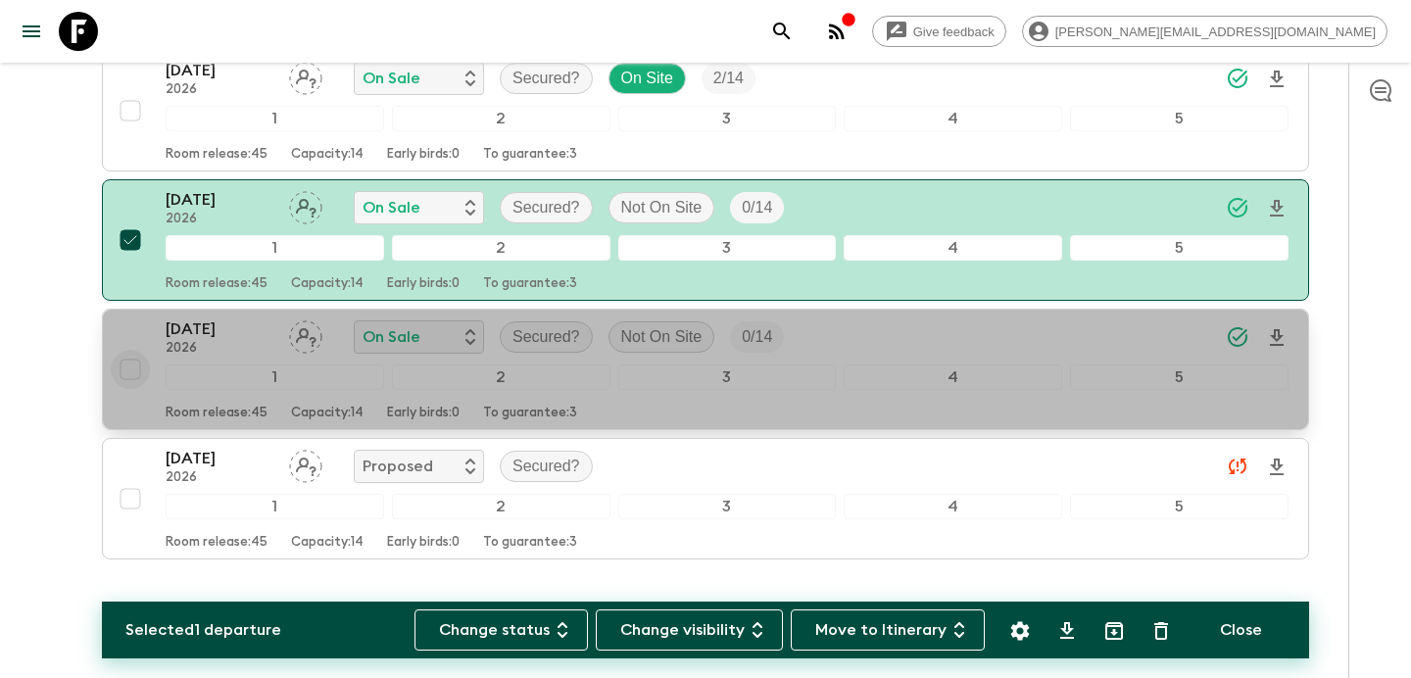
click at [134, 350] on input "checkbox" at bounding box center [130, 369] width 39 height 39
checkbox input "true"
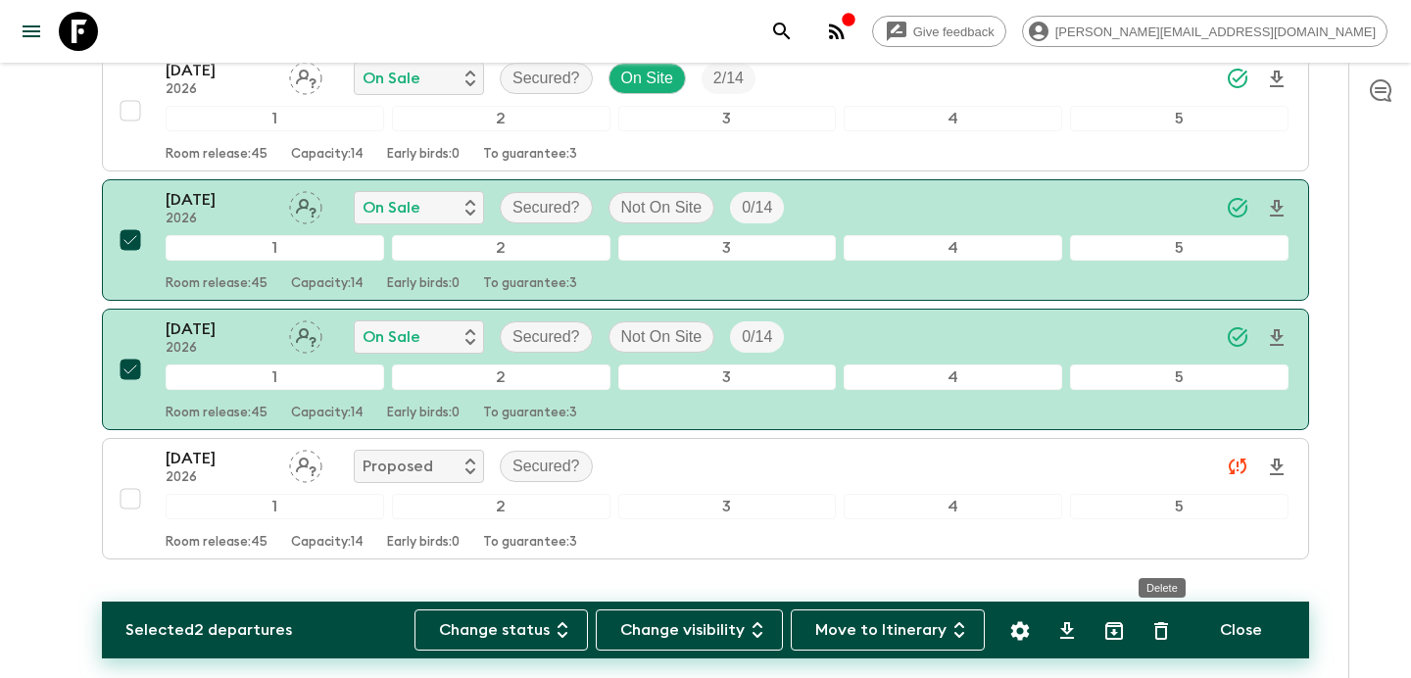
click at [1159, 629] on icon "Delete" at bounding box center [1162, 631] width 24 height 24
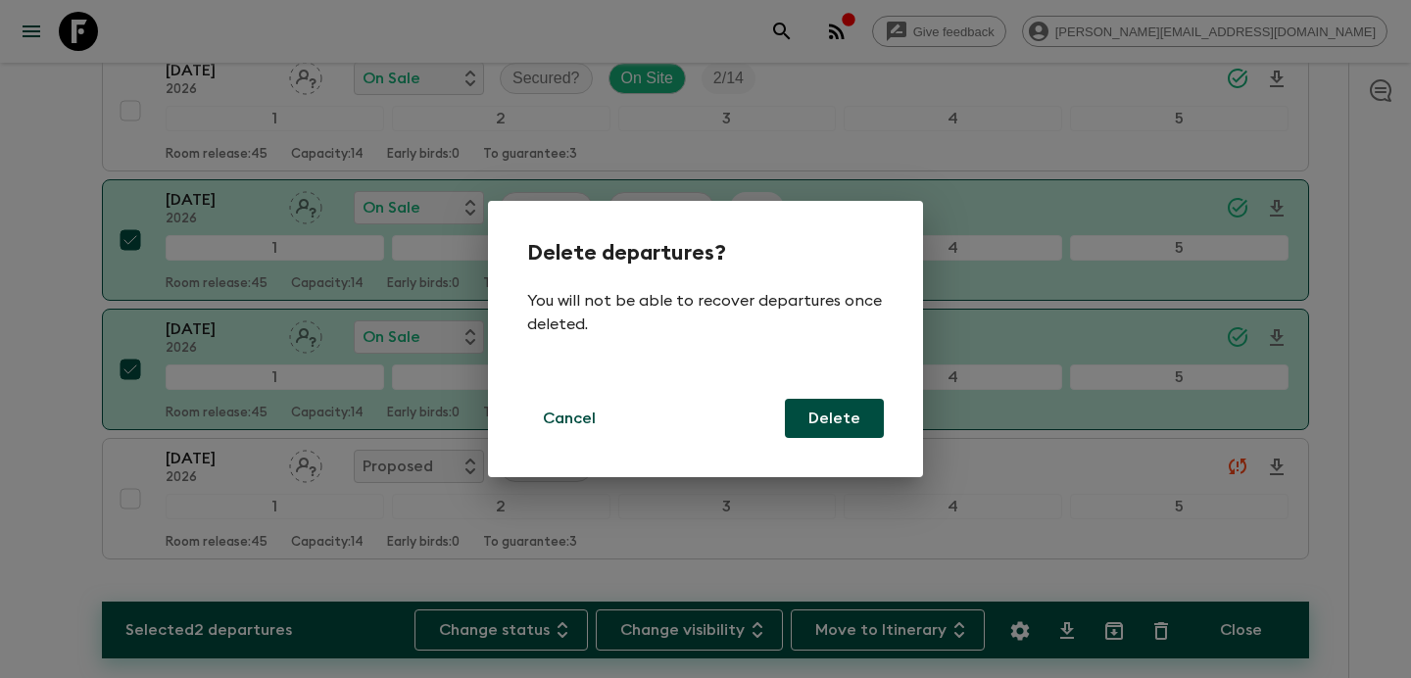
click at [811, 427] on button "Delete" at bounding box center [834, 418] width 99 height 39
checkbox input "false"
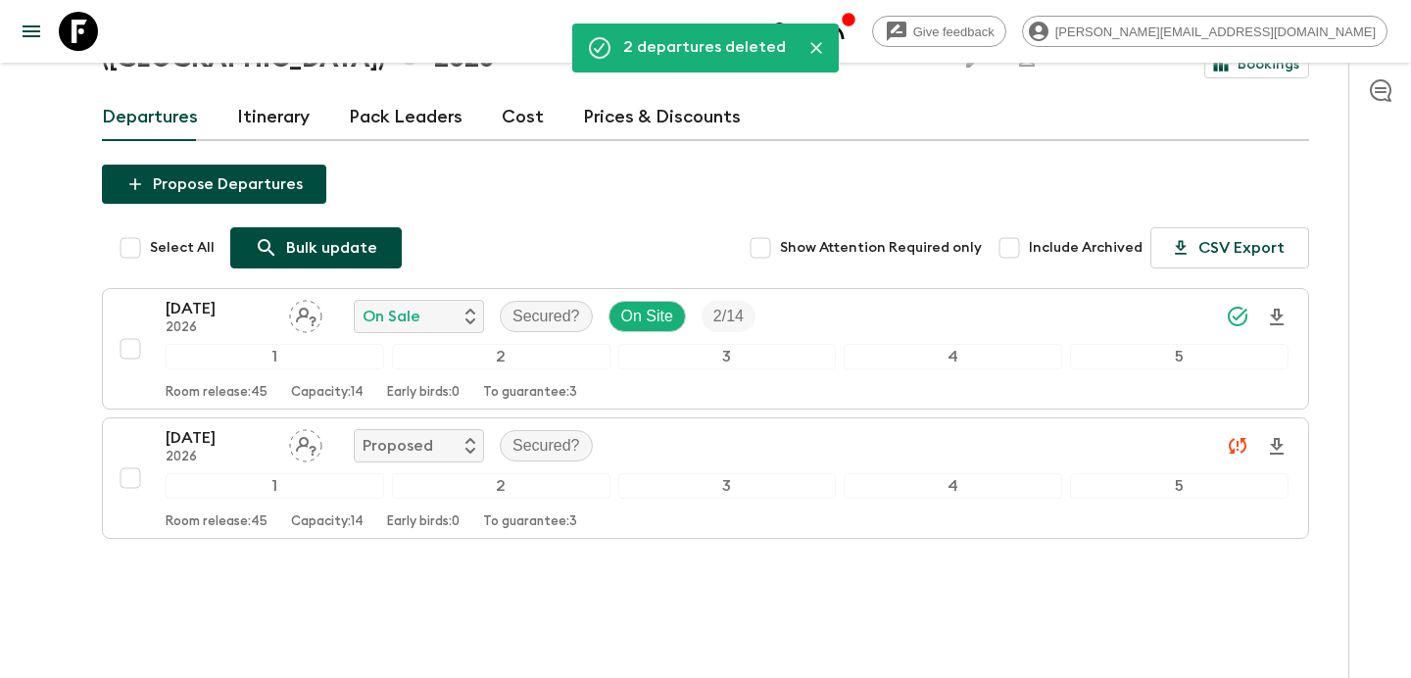
scroll to position [0, 0]
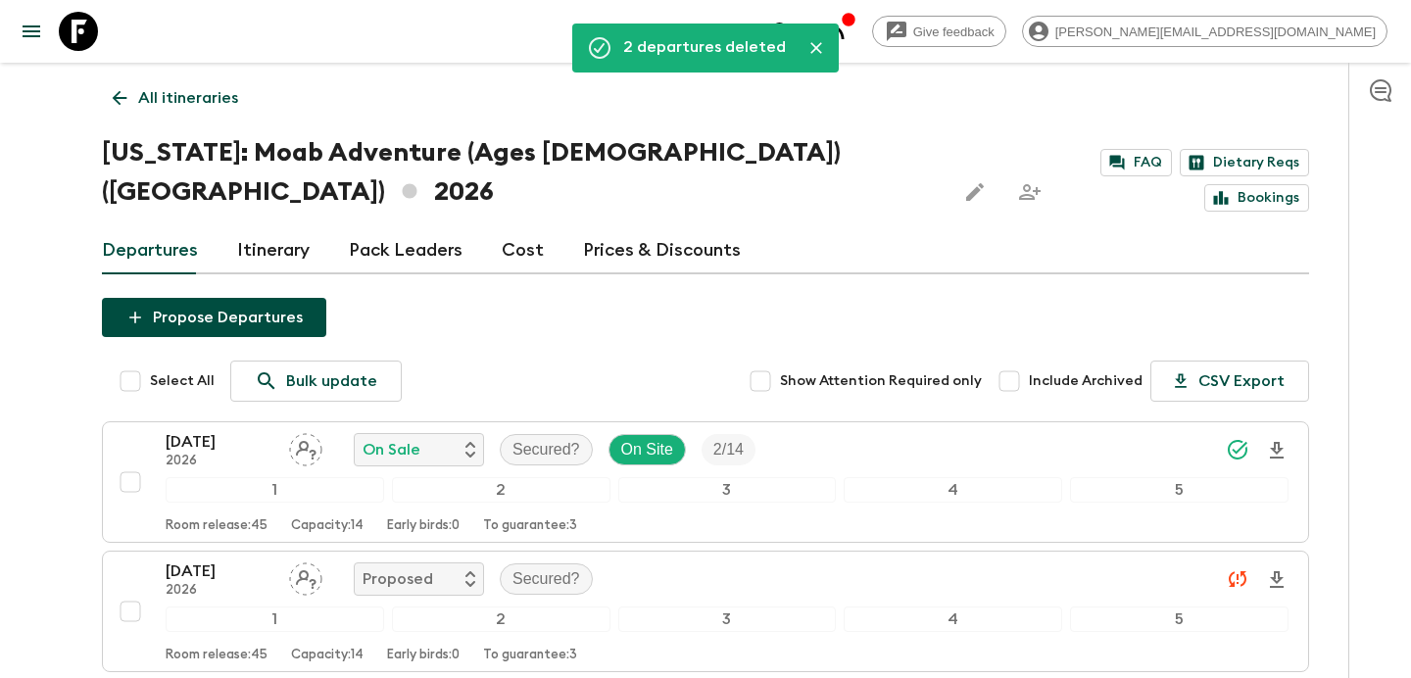
click at [192, 79] on link "All itineraries" at bounding box center [175, 97] width 147 height 39
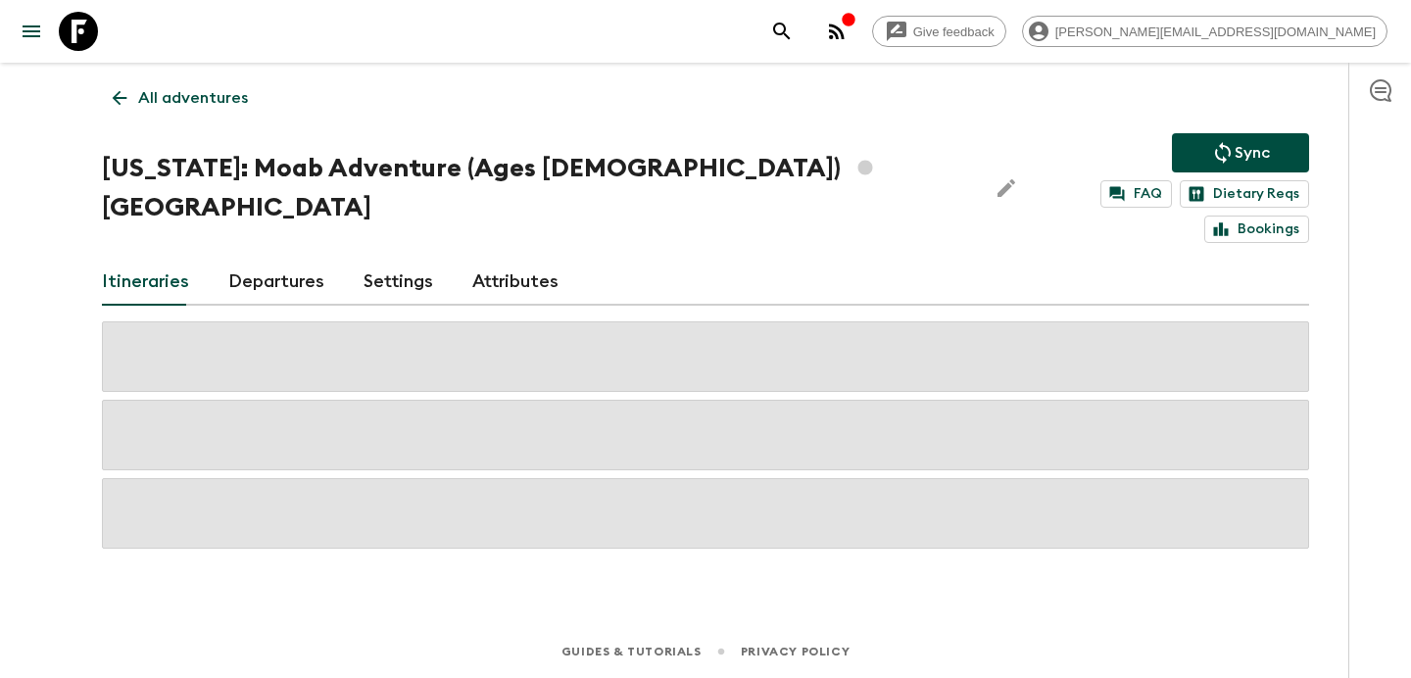
click at [192, 79] on link "All adventures" at bounding box center [180, 97] width 157 height 39
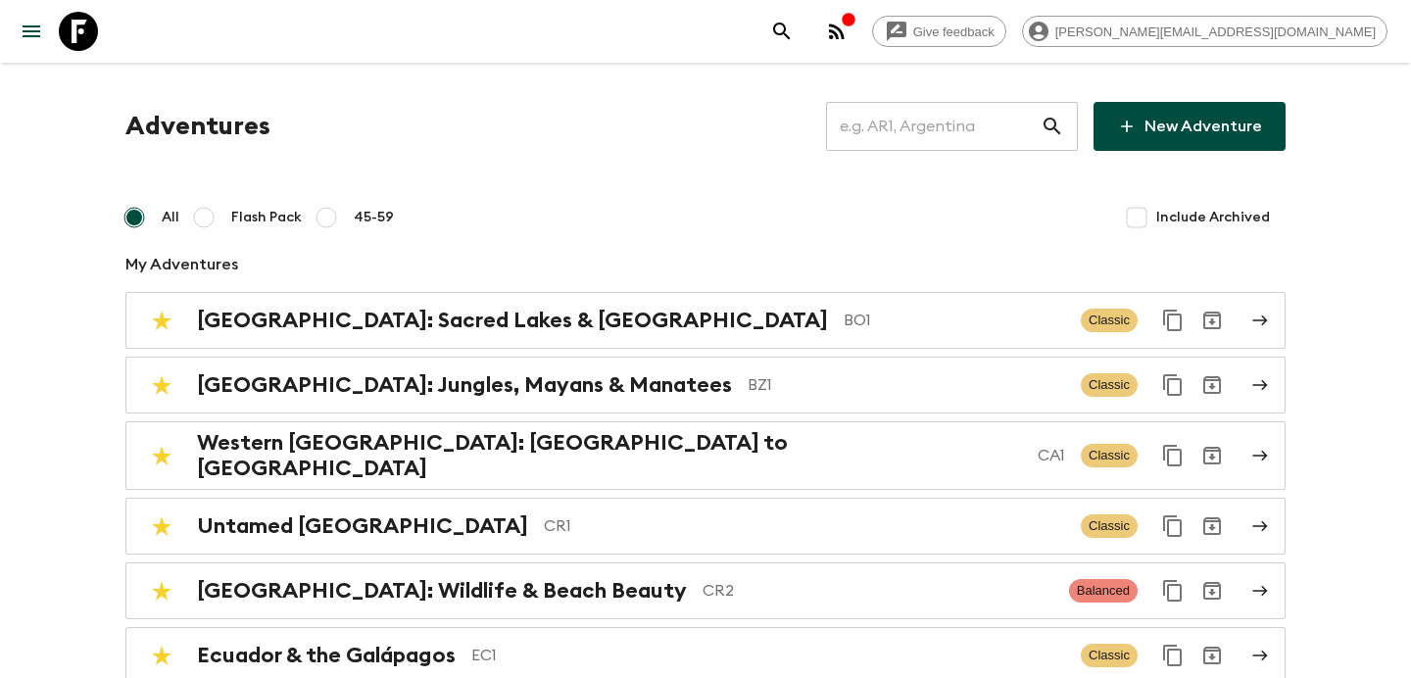
click at [949, 137] on input "text" at bounding box center [933, 126] width 215 height 55
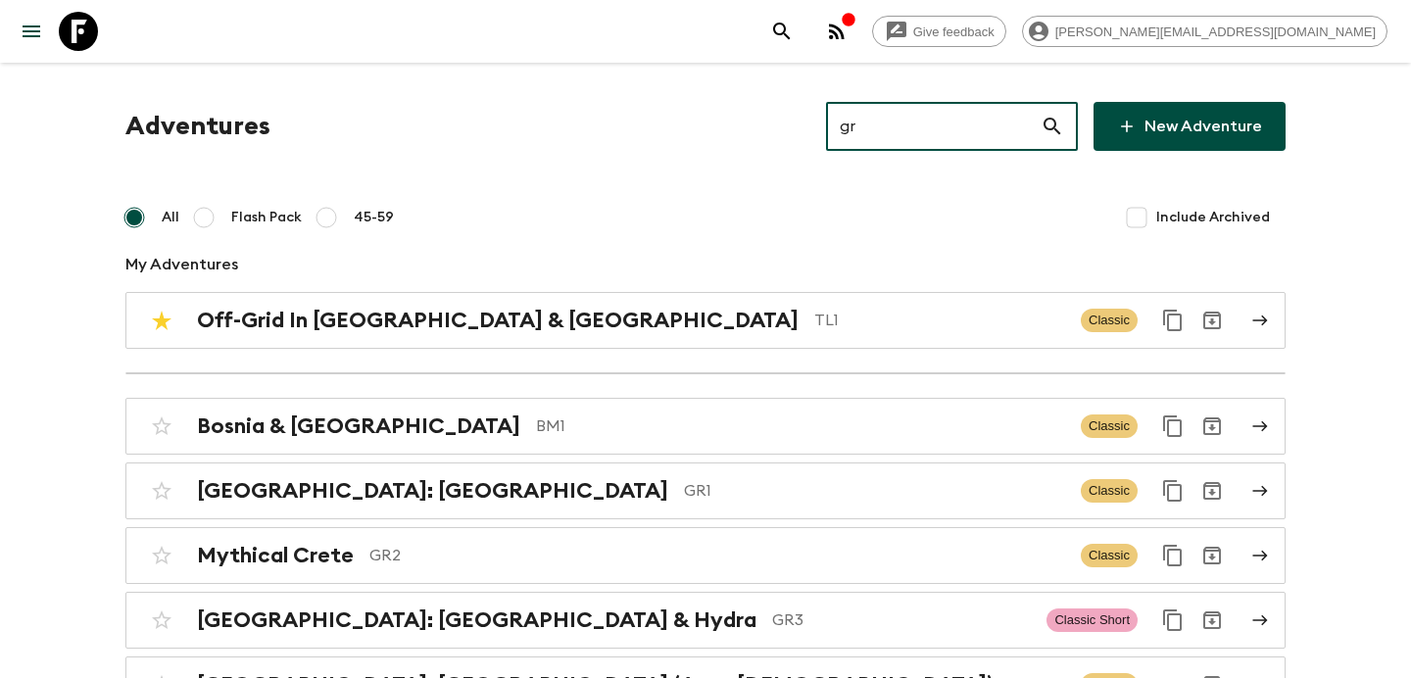
type input "gr1"
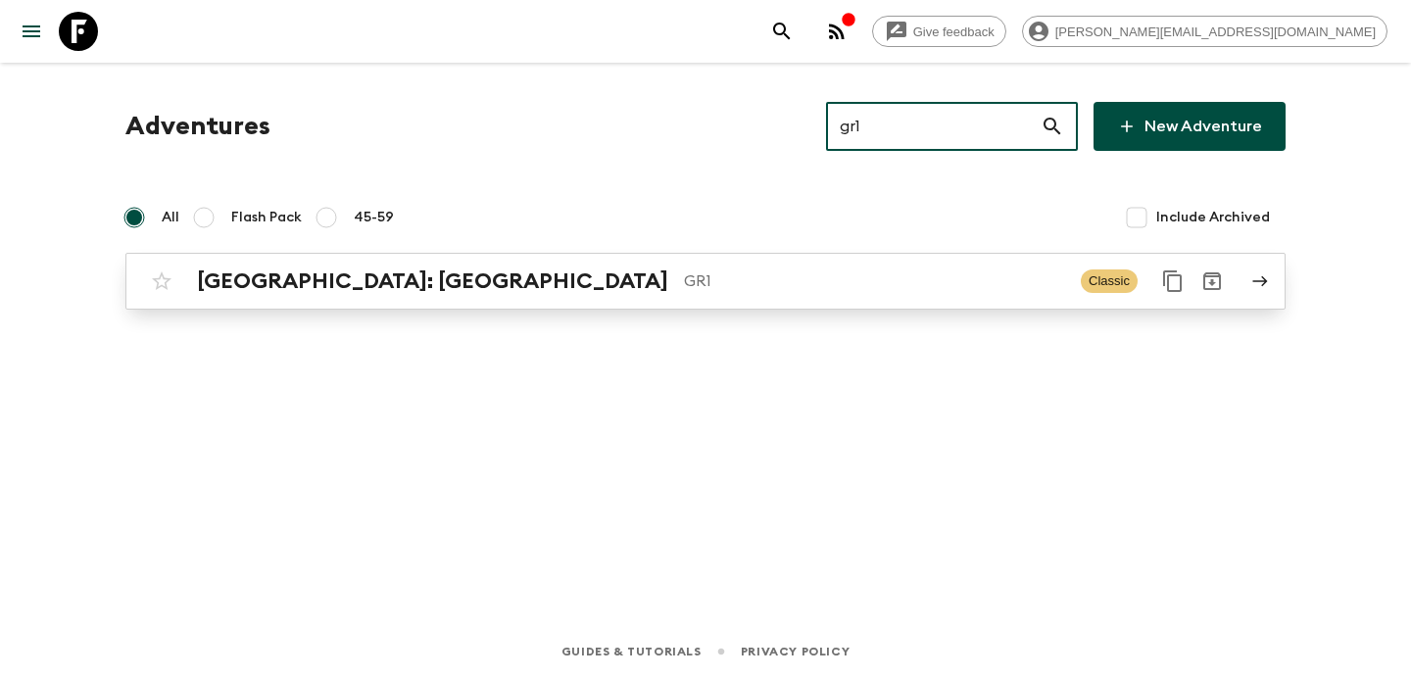
click at [764, 291] on p "GR1" at bounding box center [874, 282] width 381 height 24
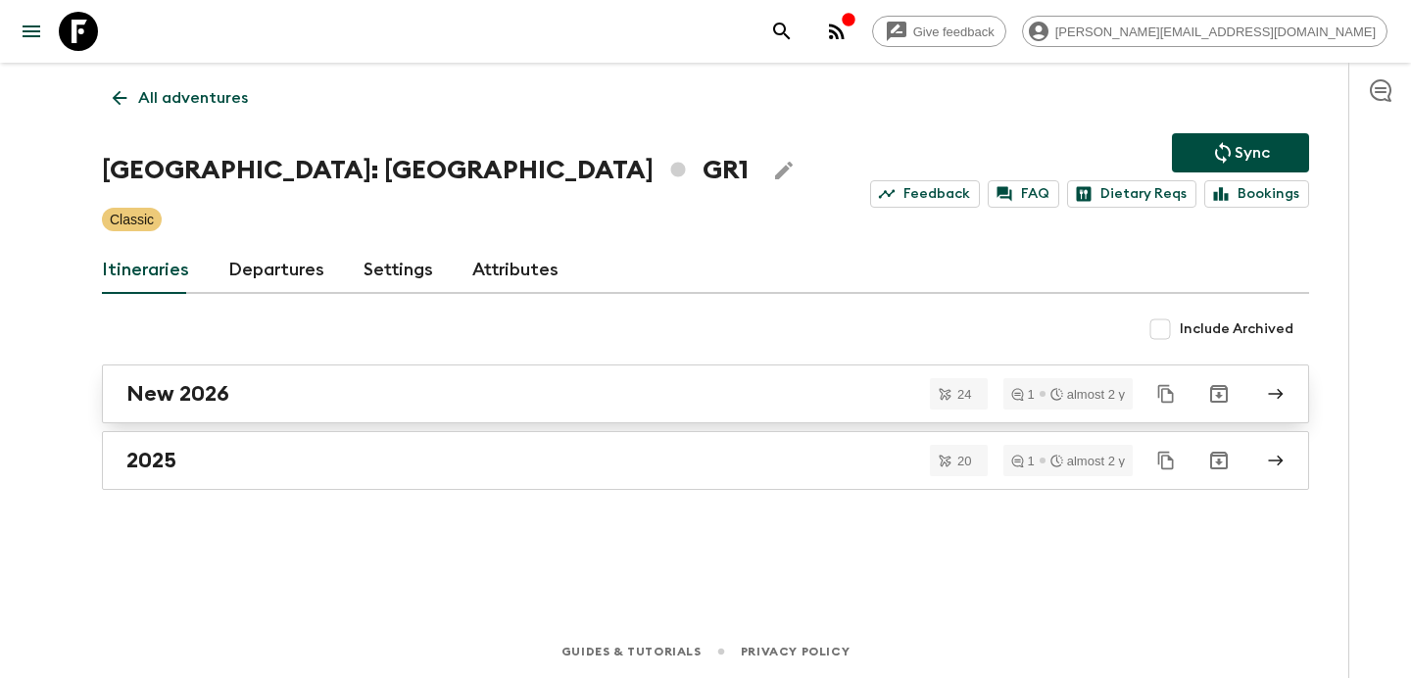
click at [607, 381] on div "New 2026" at bounding box center [686, 393] width 1121 height 25
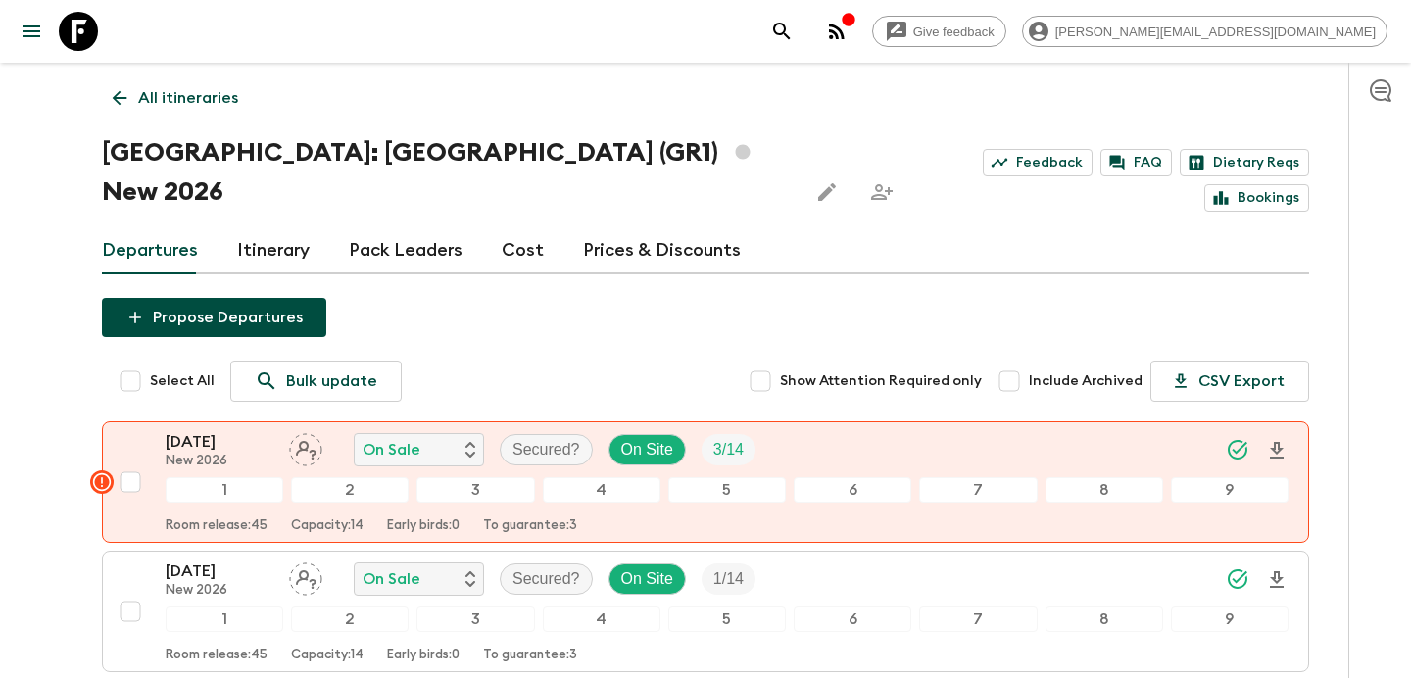
click at [206, 96] on p "All itineraries" at bounding box center [188, 98] width 100 height 24
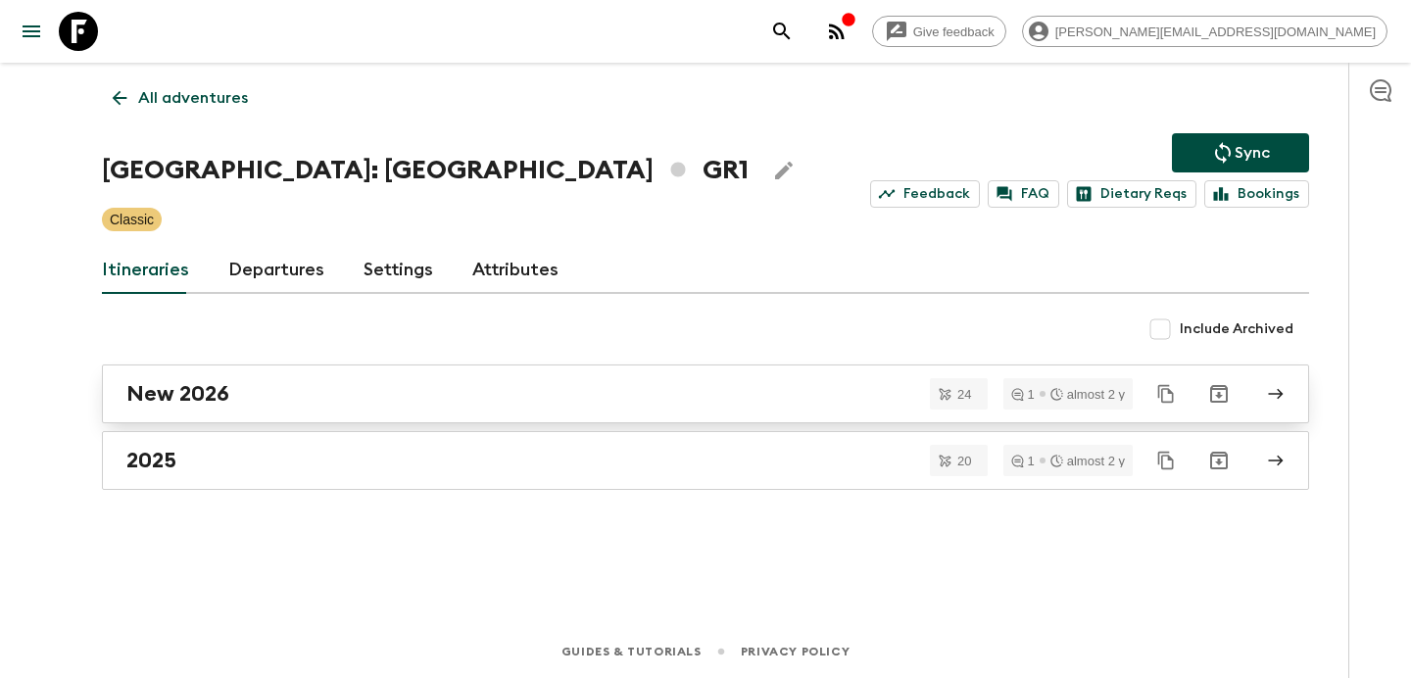
click at [371, 392] on div "New 2026" at bounding box center [686, 393] width 1121 height 25
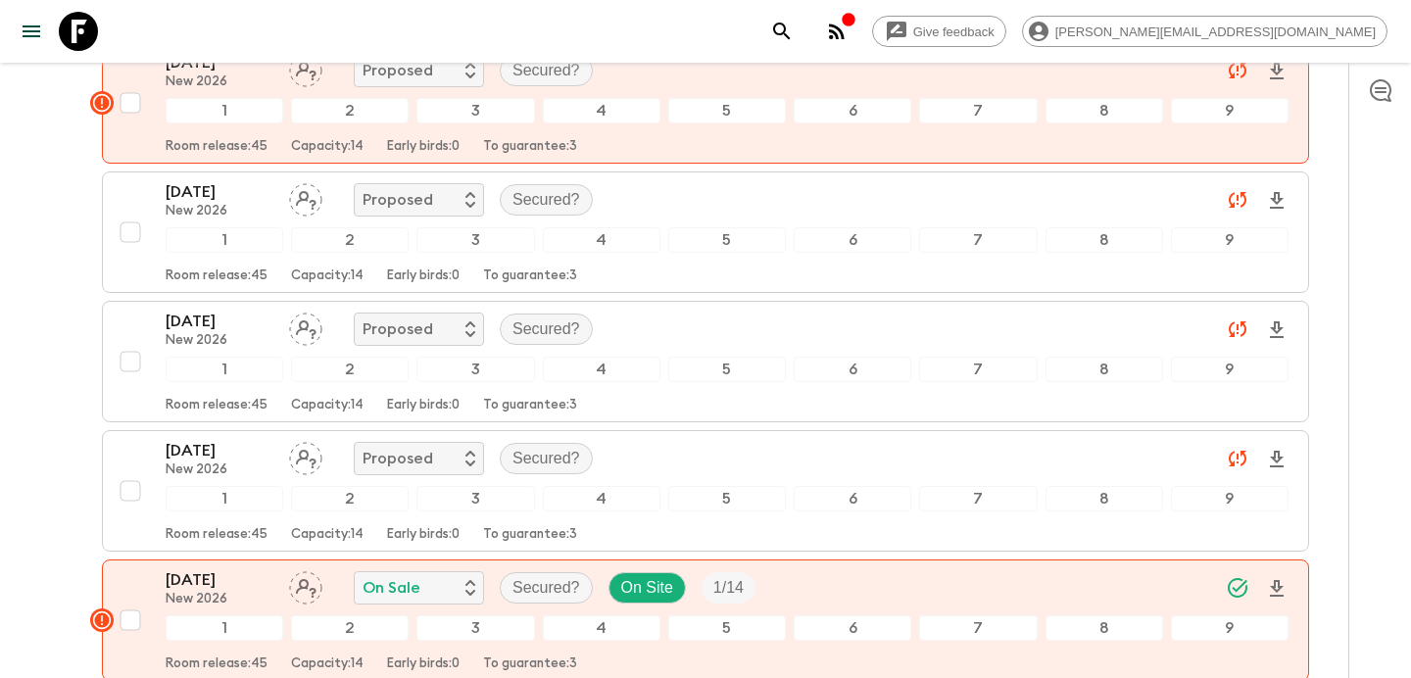
scroll to position [1061, 0]
